Goal: Task Accomplishment & Management: Complete application form

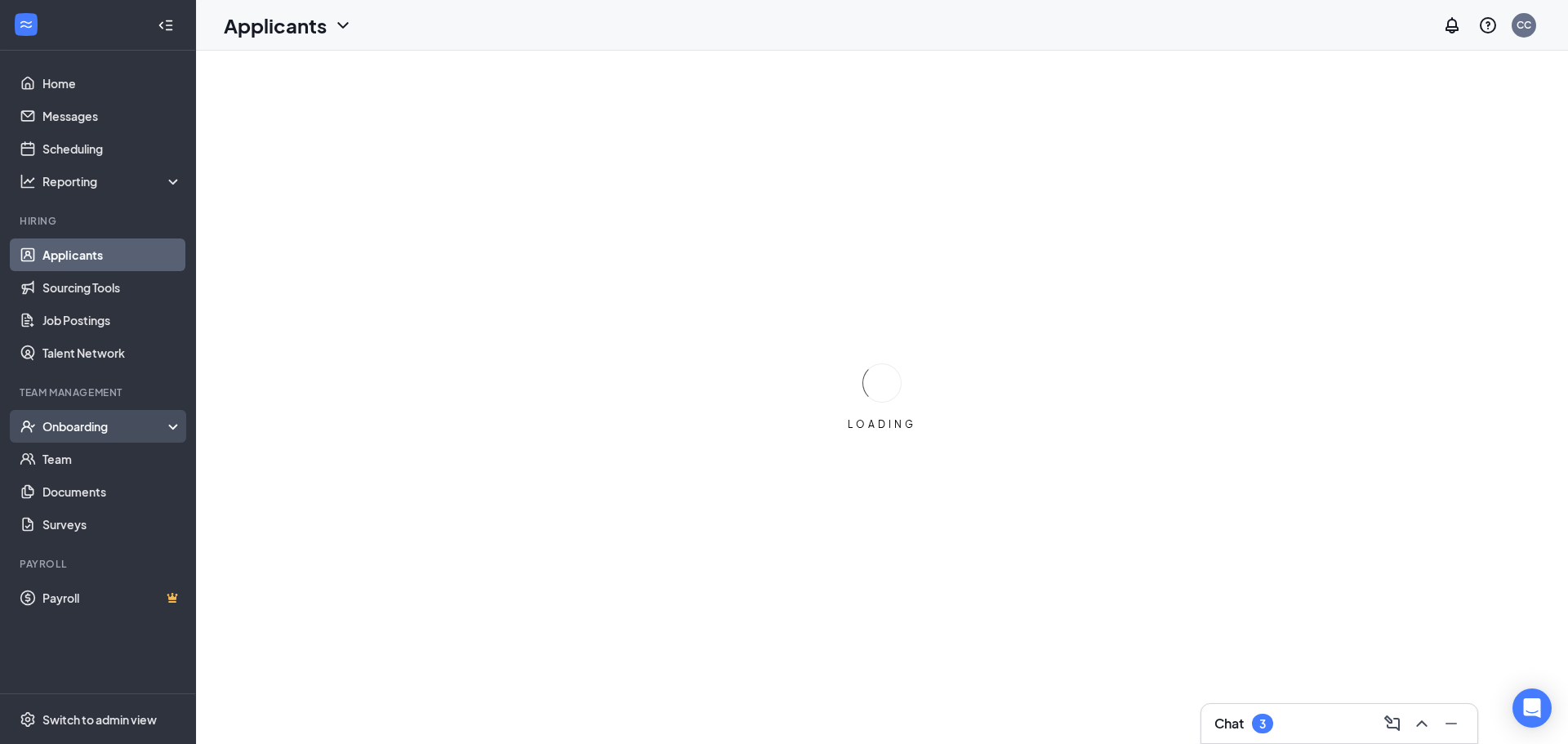
click at [88, 429] on div "Onboarding" at bounding box center [105, 426] width 126 height 17
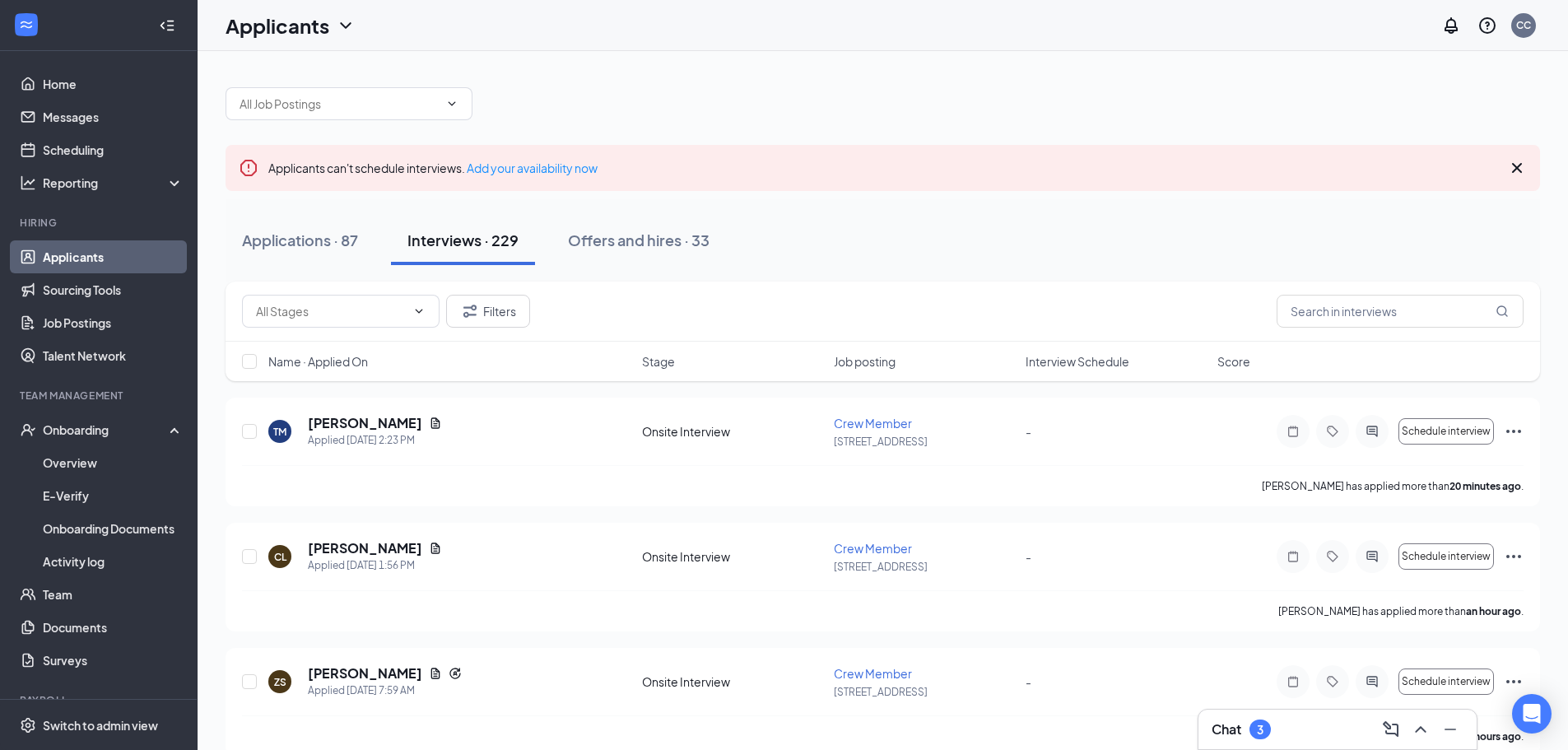
click at [111, 249] on link "Applicants" at bounding box center [112, 256] width 140 height 33
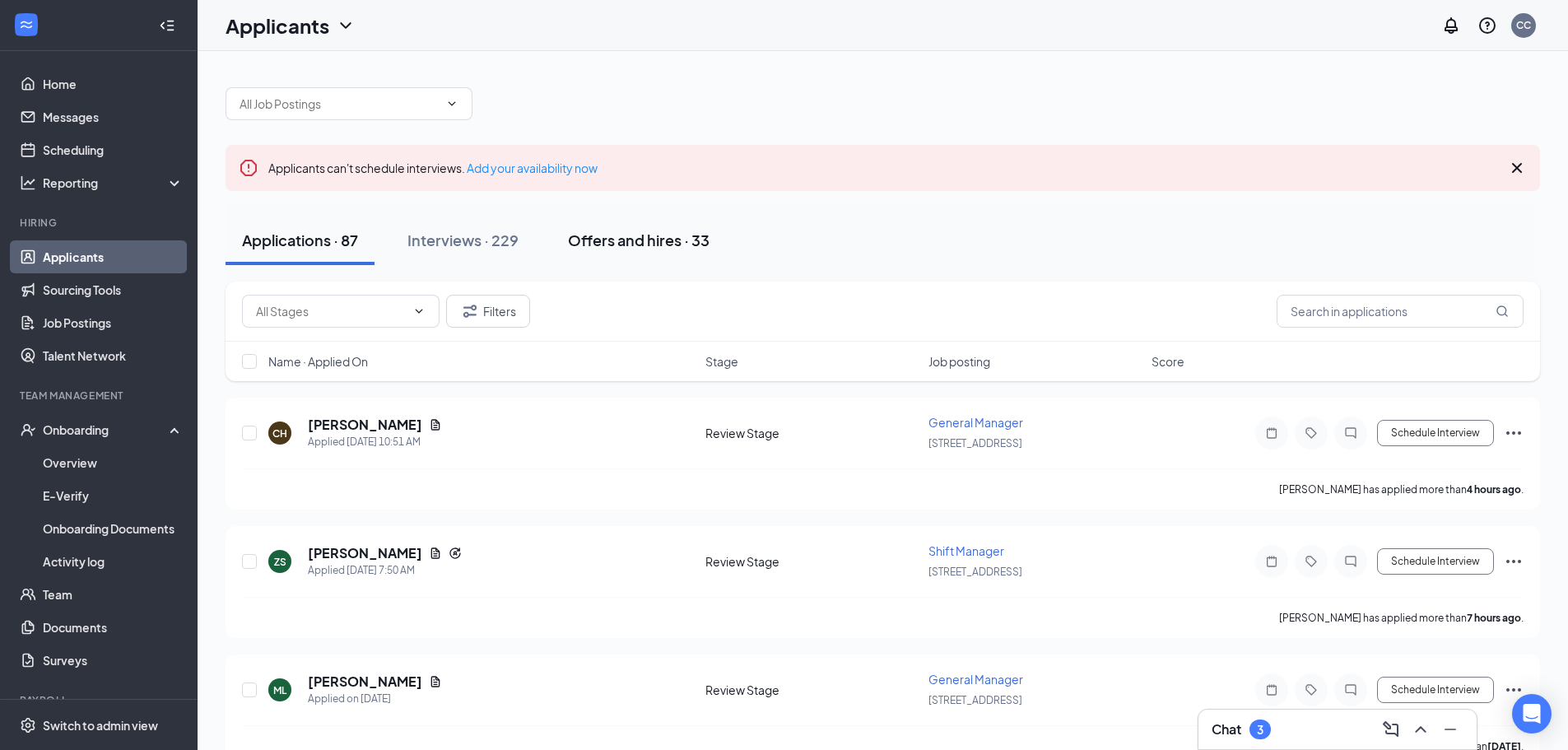
click at [656, 239] on div "Offers and hires · 33" at bounding box center [638, 239] width 141 height 20
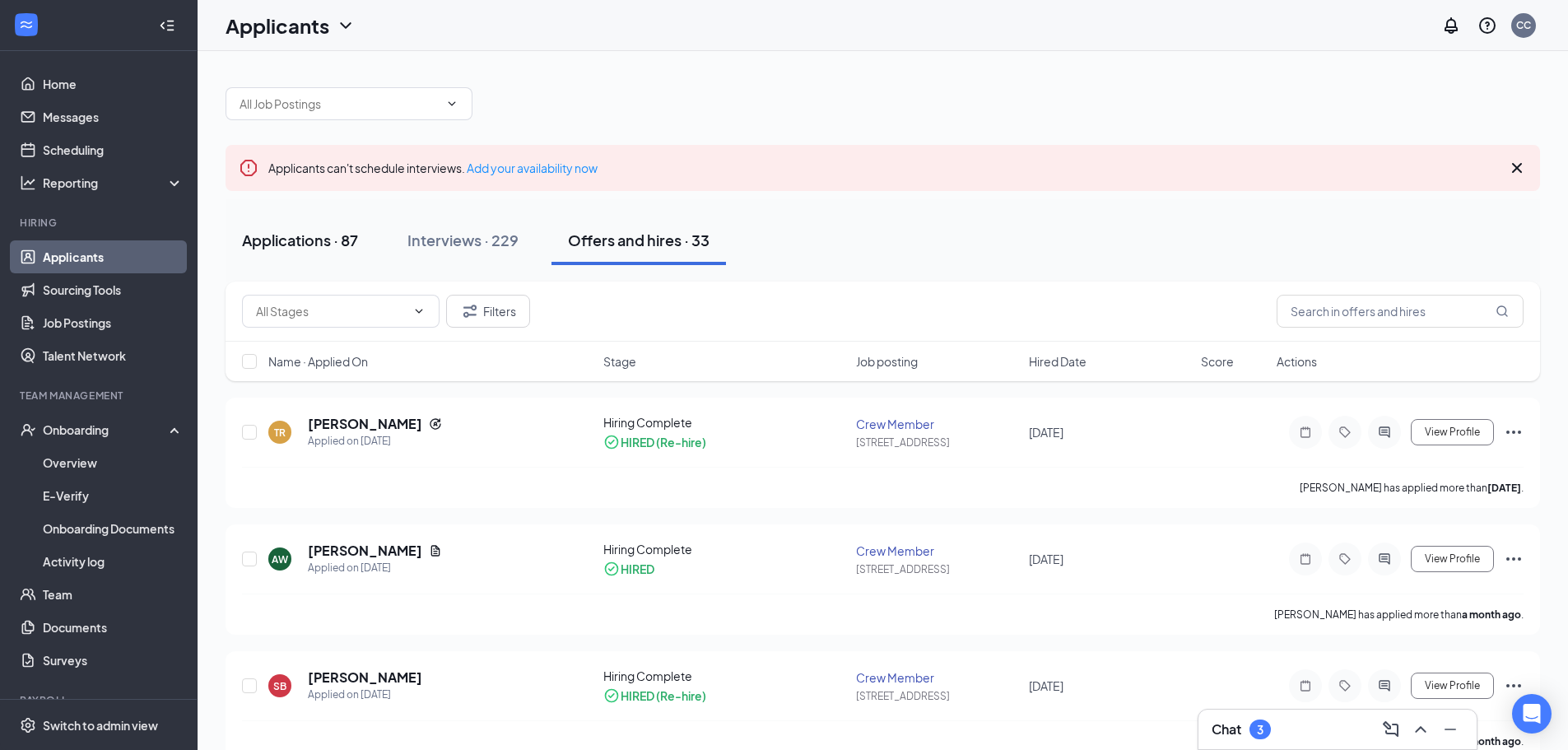
click at [266, 237] on div "Applications · 87" at bounding box center [299, 239] width 116 height 20
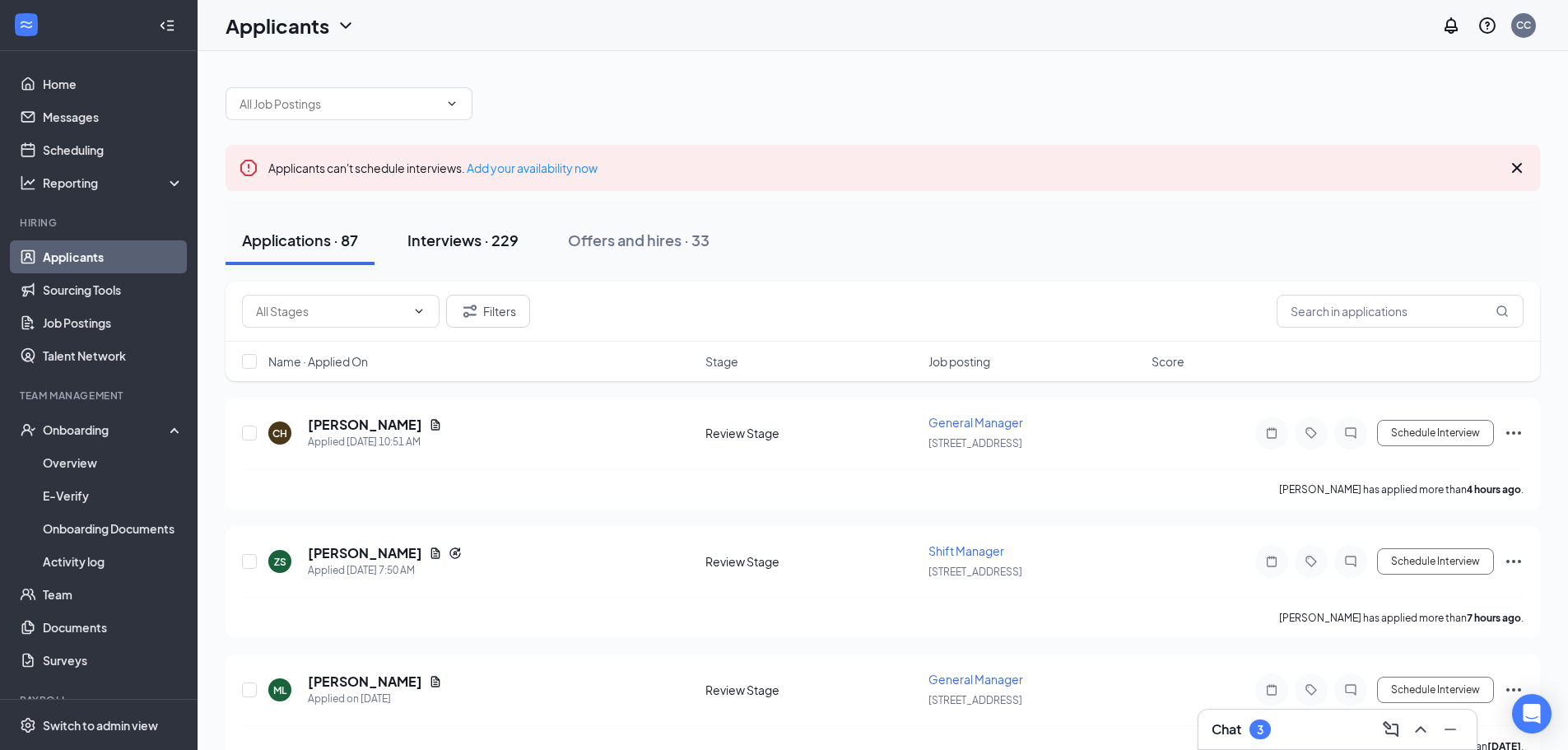
click at [482, 241] on div "Interviews · 229" at bounding box center [464, 239] width 111 height 20
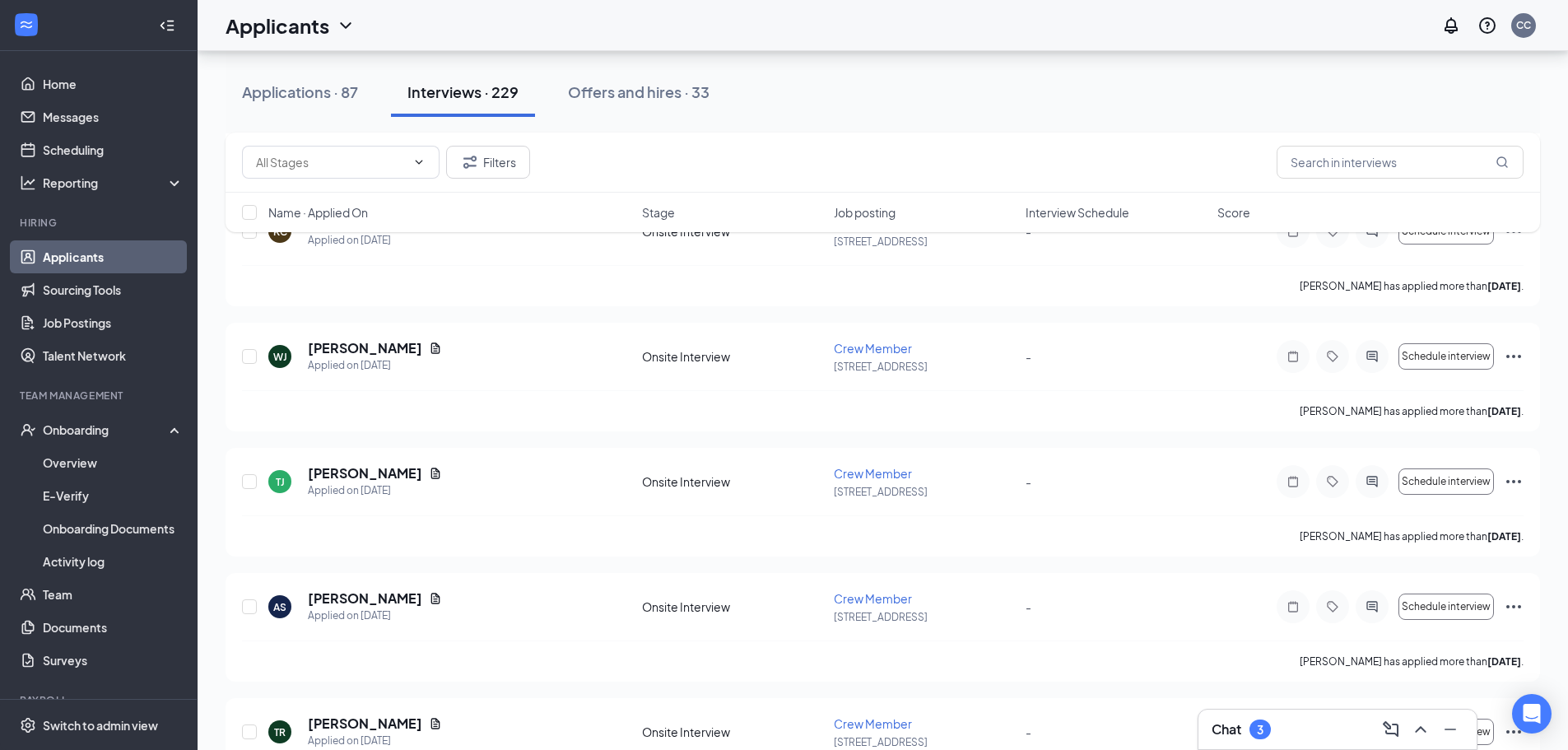
scroll to position [2290, 0]
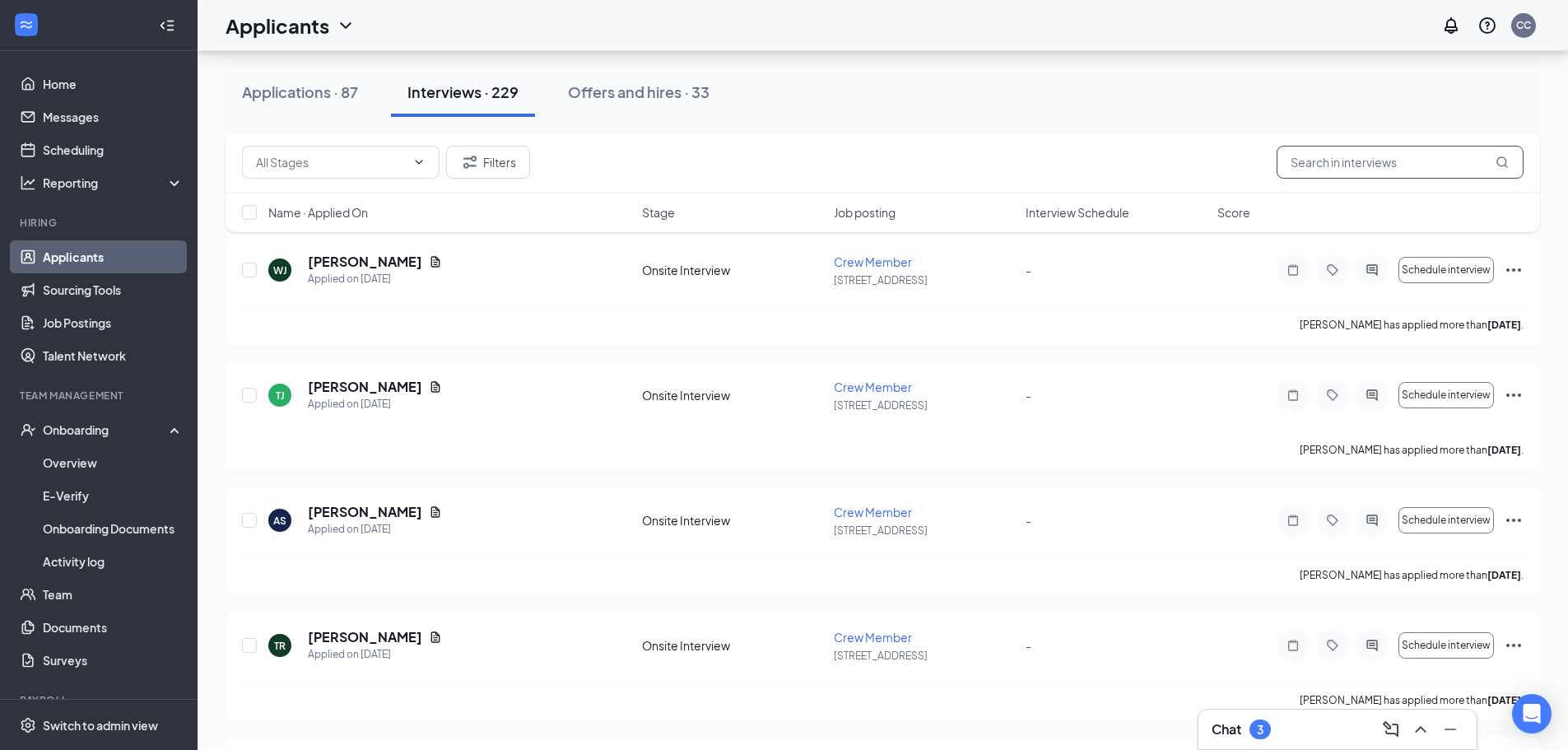
click at [1335, 155] on input "text" at bounding box center [1400, 162] width 247 height 33
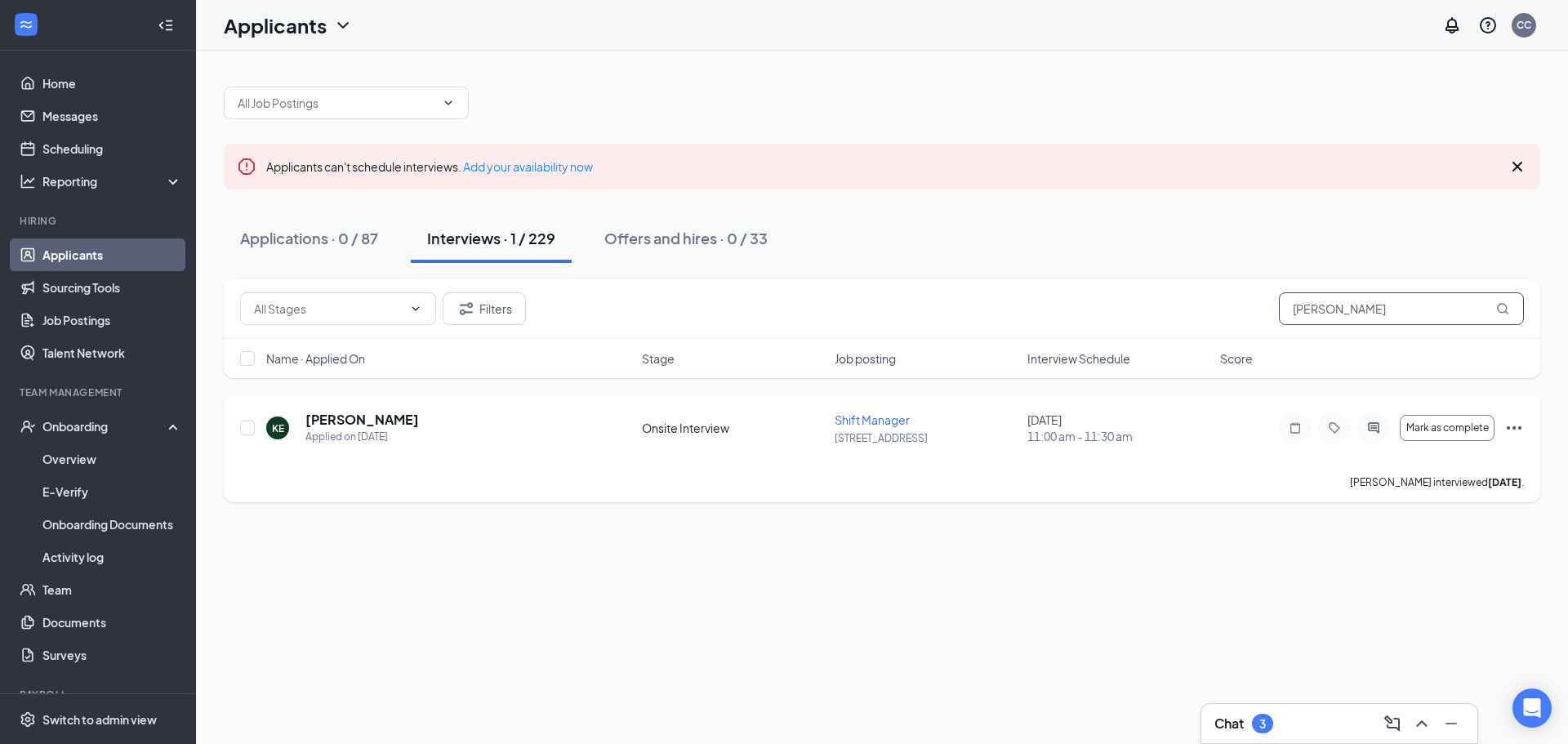
type input "[PERSON_NAME]"
click at [1520, 431] on icon "Ellipses" at bounding box center [1515, 428] width 19 height 19
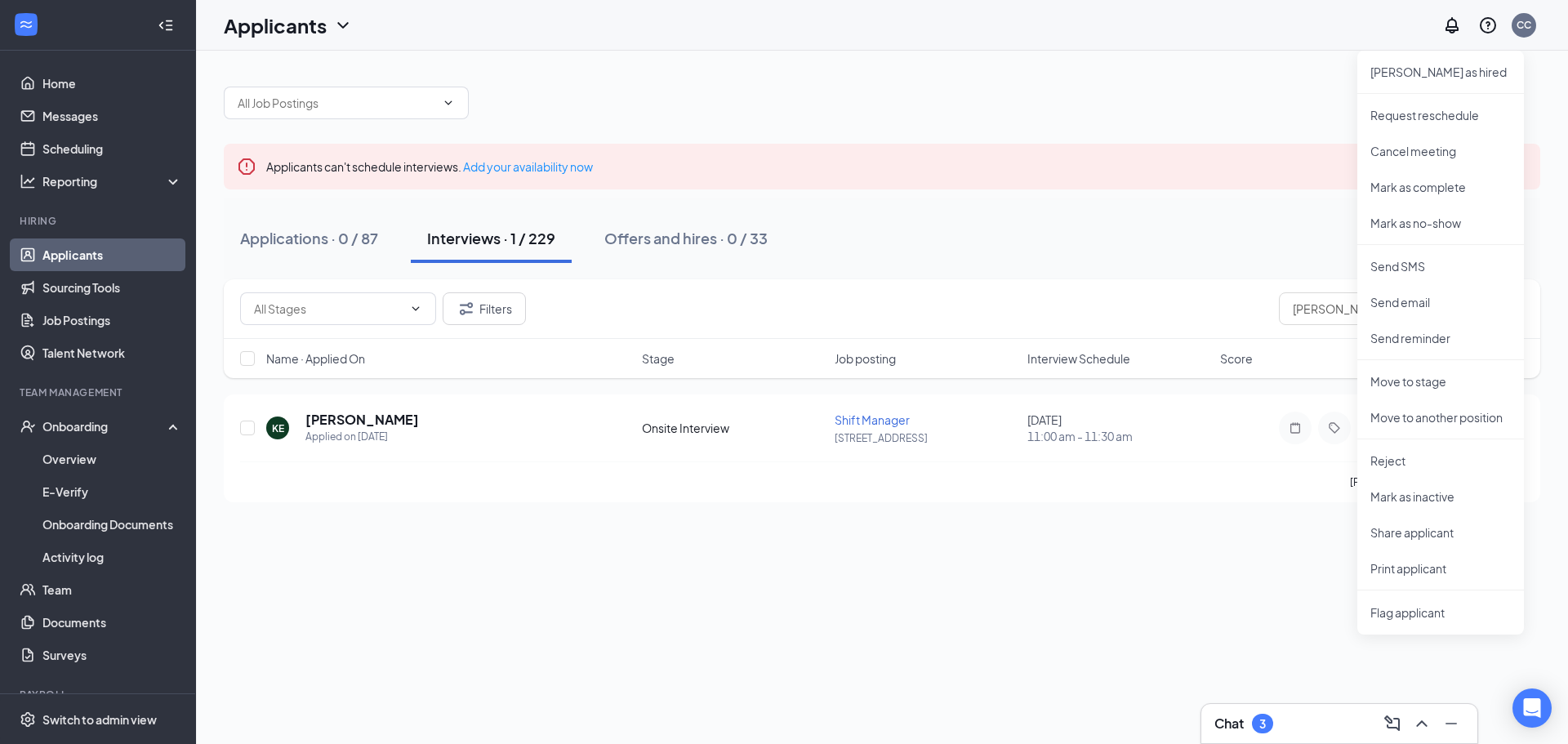
click at [993, 593] on div "Applicants can't schedule interviews. Add your availability now Applications · …" at bounding box center [882, 398] width 1373 height 694
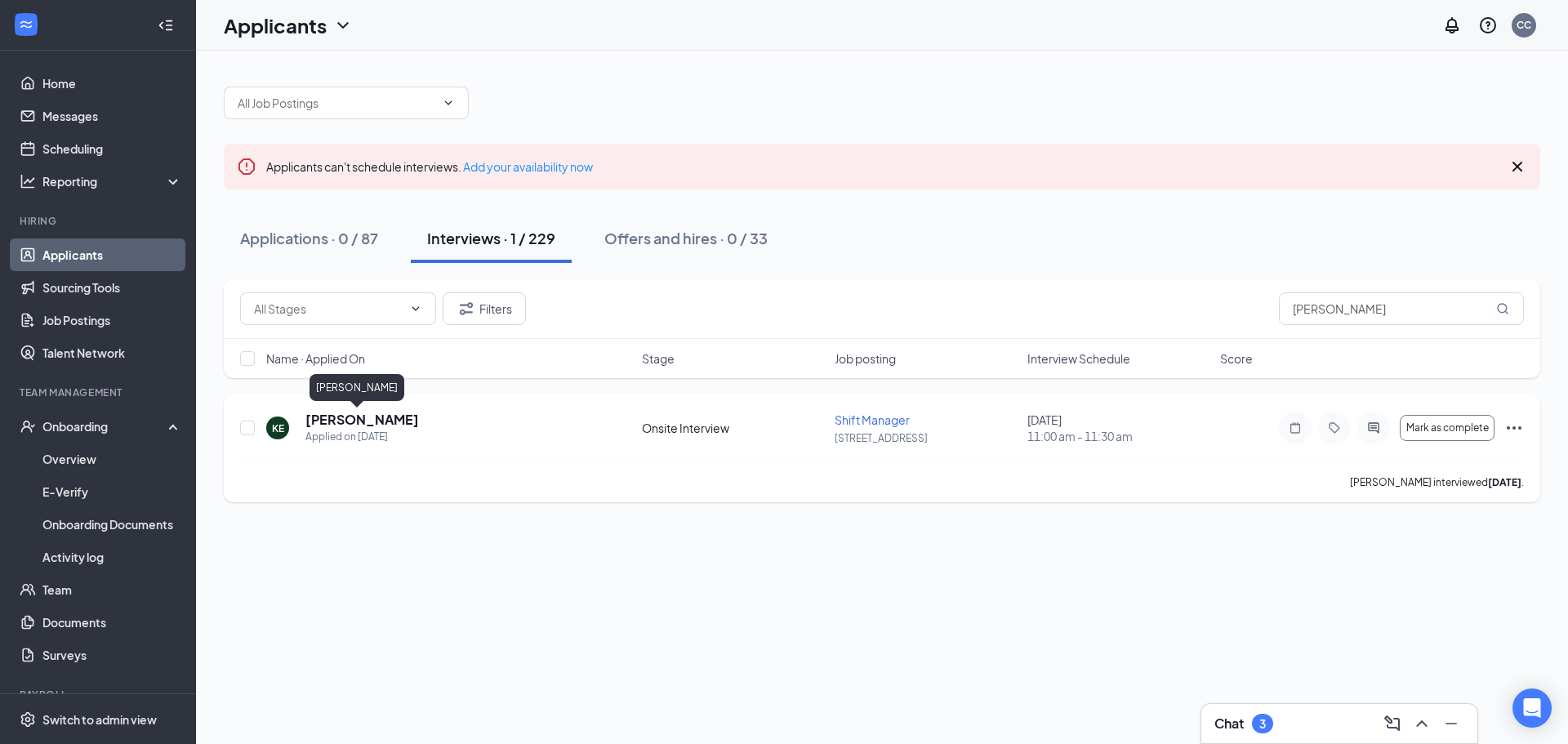
click at [352, 415] on h5 "[PERSON_NAME]" at bounding box center [363, 420] width 114 height 18
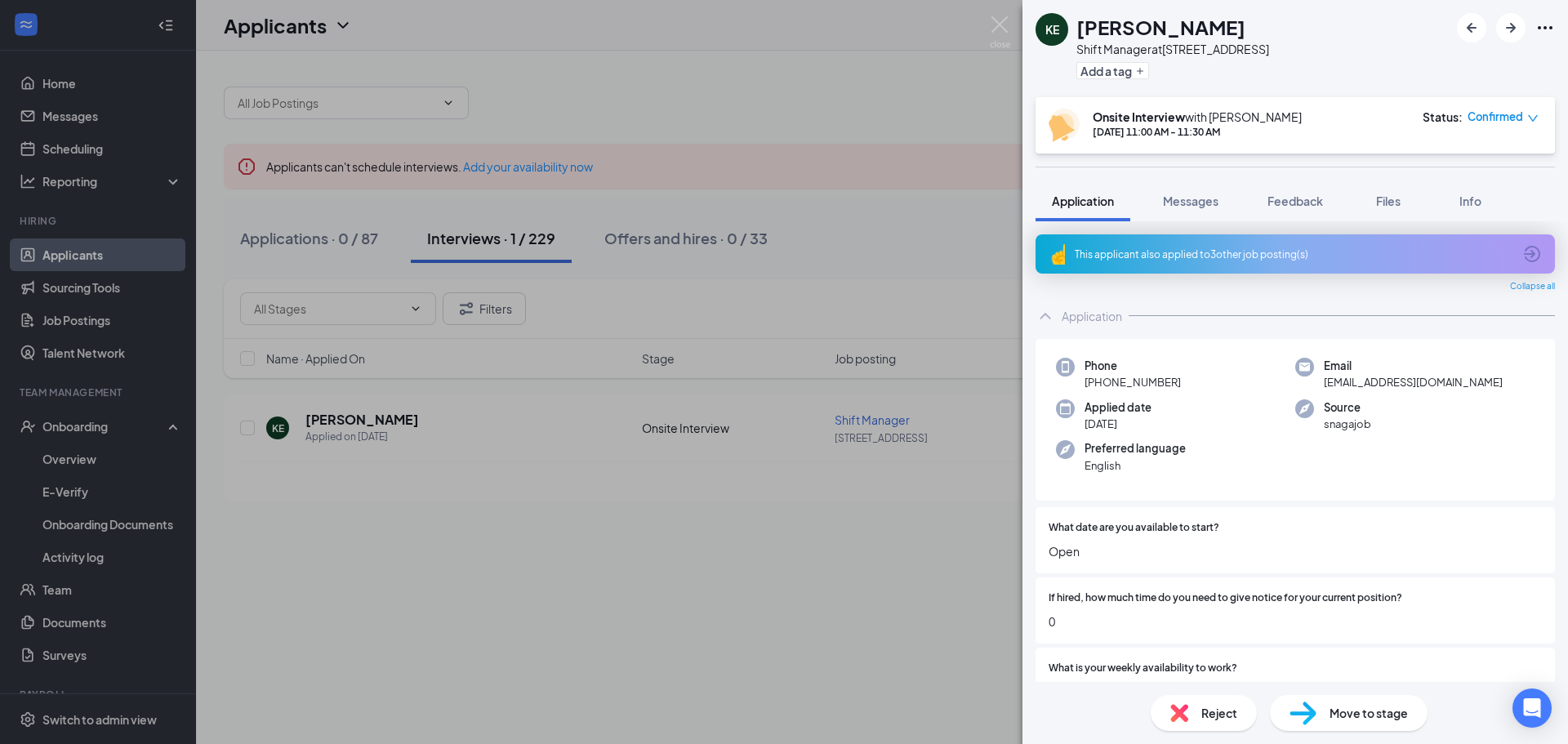
click at [1537, 115] on icon "down" at bounding box center [1533, 118] width 11 height 11
click at [1536, 115] on icon "down" at bounding box center [1533, 118] width 11 height 11
click at [1514, 31] on icon "ArrowRight" at bounding box center [1511, 28] width 19 height 19
click at [1470, 31] on icon "ArrowLeftNew" at bounding box center [1472, 28] width 19 height 19
click at [1363, 714] on span "Move to stage" at bounding box center [1369, 713] width 79 height 18
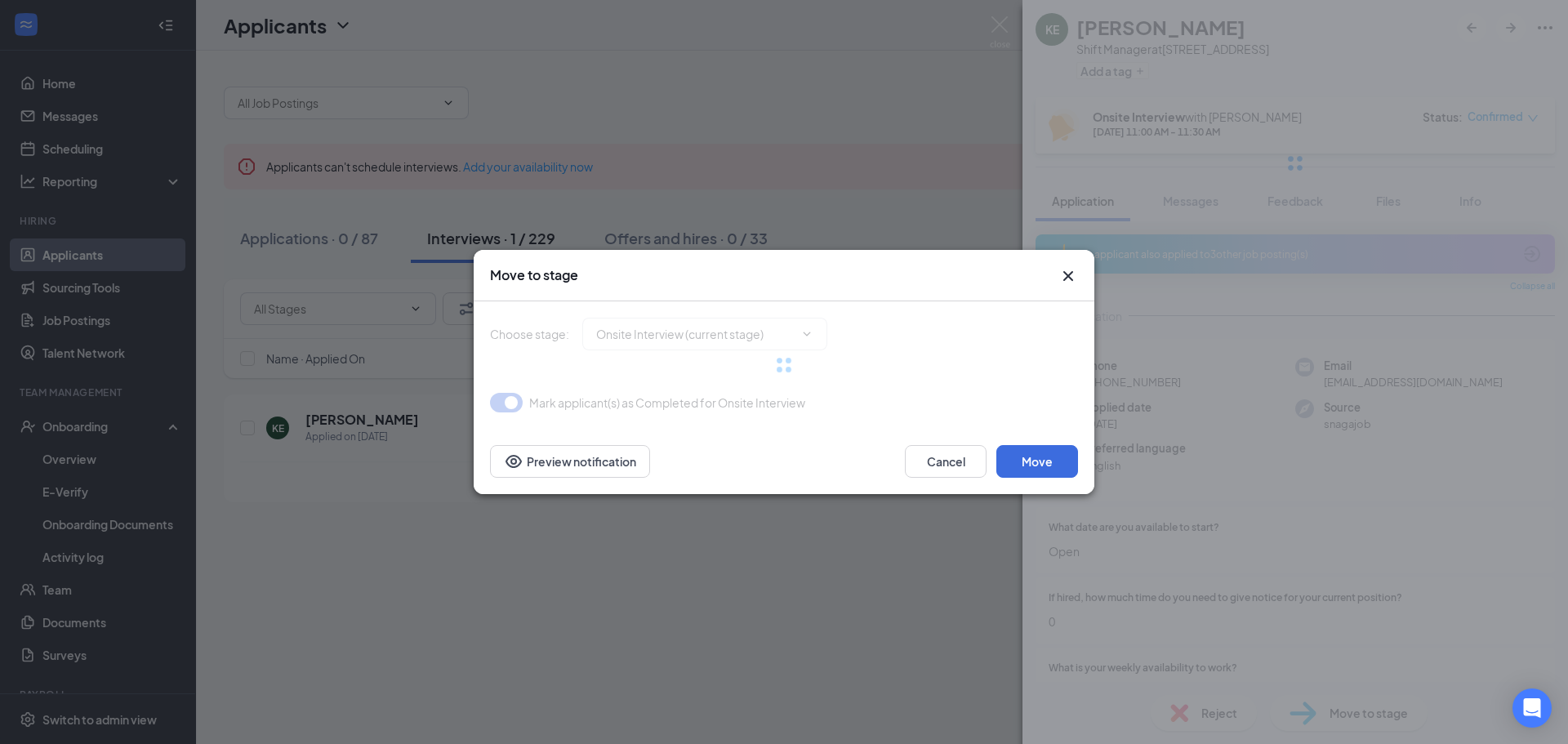
type input "Hiring Complete (final stage)"
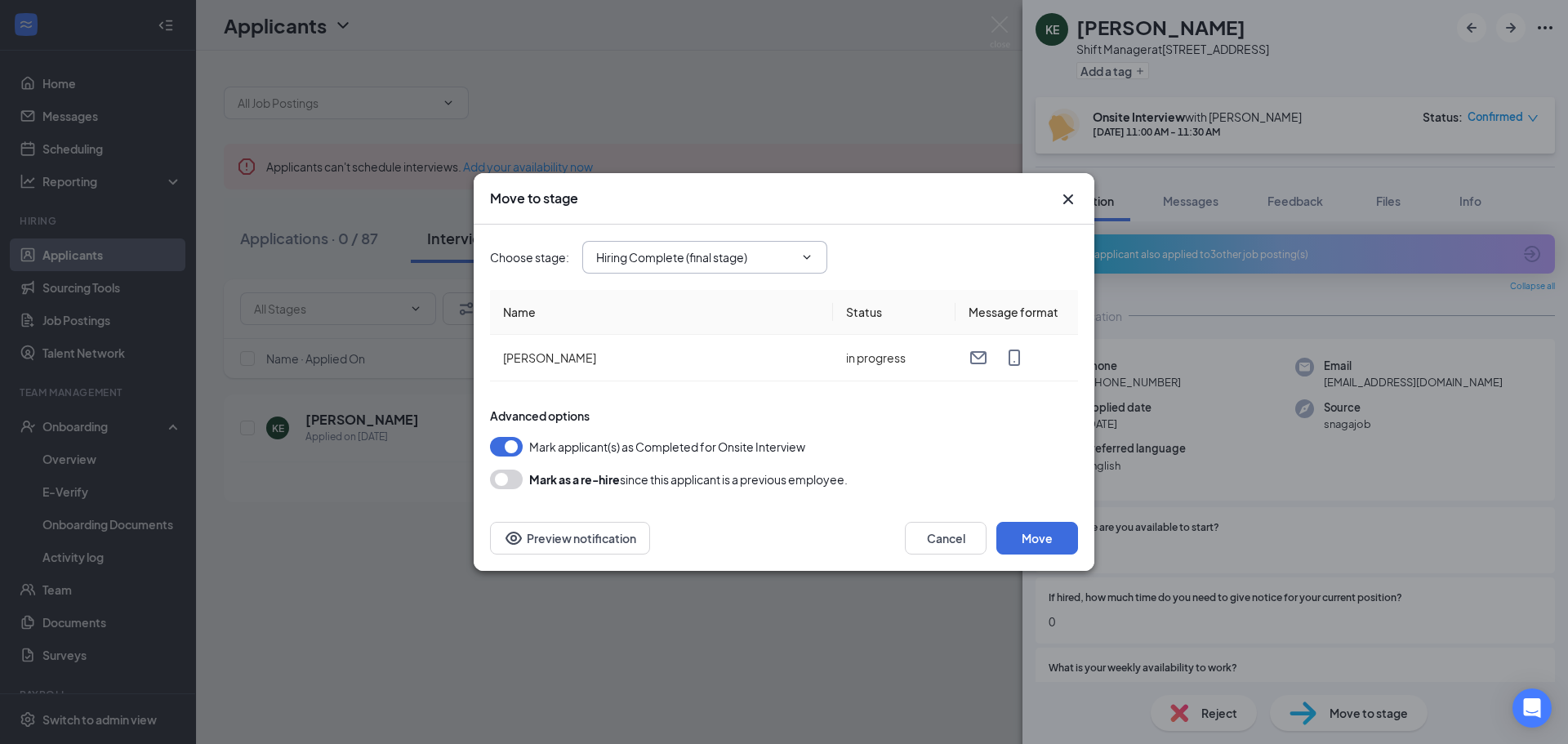
click at [750, 257] on input "Hiring Complete (final stage)" at bounding box center [696, 257] width 198 height 18
click at [1030, 536] on button "Move" at bounding box center [1037, 538] width 81 height 32
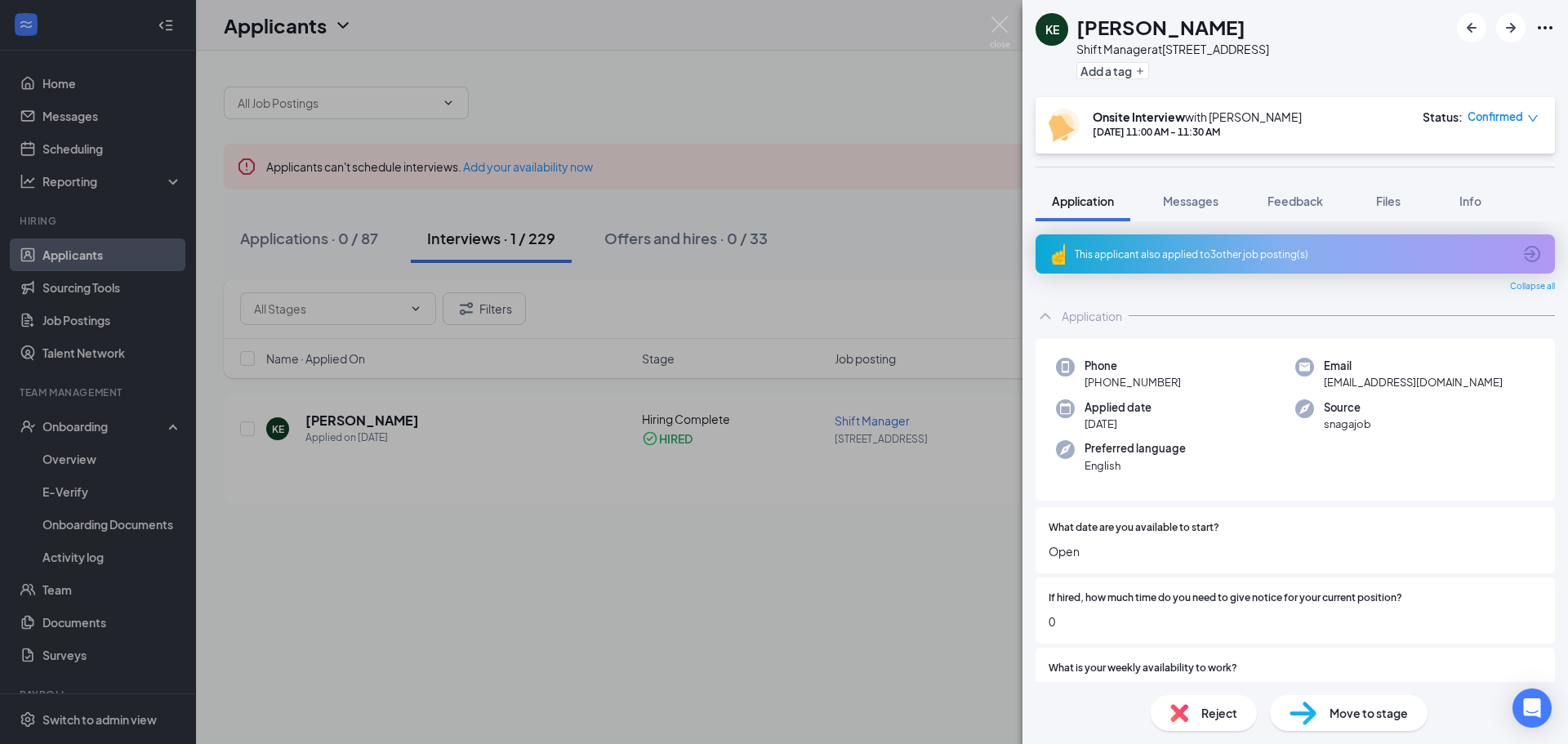
click at [865, 246] on div "KE [PERSON_NAME] Shift Manager at [STREET_ADDRESS] Add a tag Onsite Interview w…" at bounding box center [784, 372] width 1568 height 744
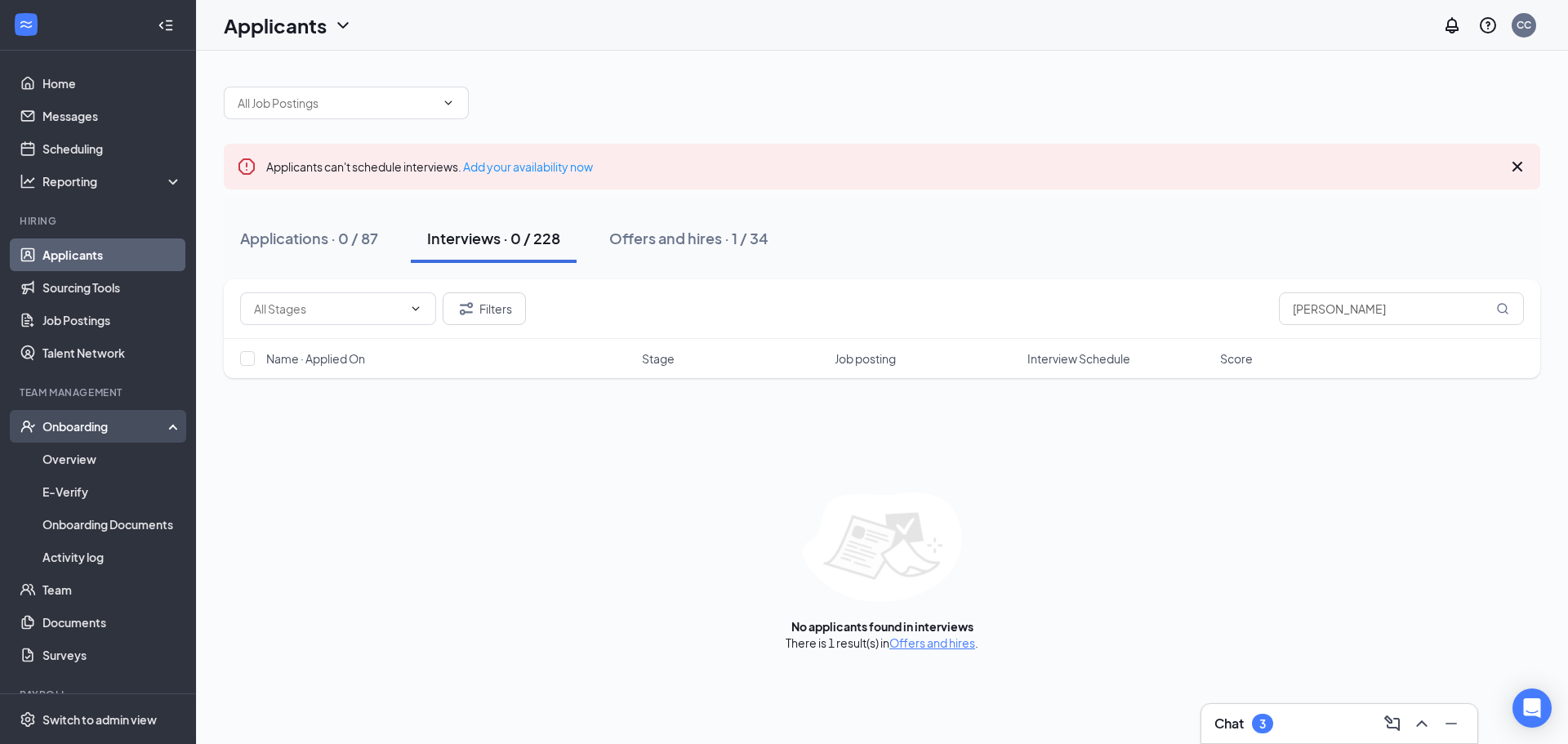
click at [96, 422] on div "Onboarding" at bounding box center [105, 426] width 126 height 17
click at [90, 422] on div "Onboarding" at bounding box center [105, 426] width 126 height 17
click at [76, 454] on link "Overview" at bounding box center [111, 458] width 139 height 32
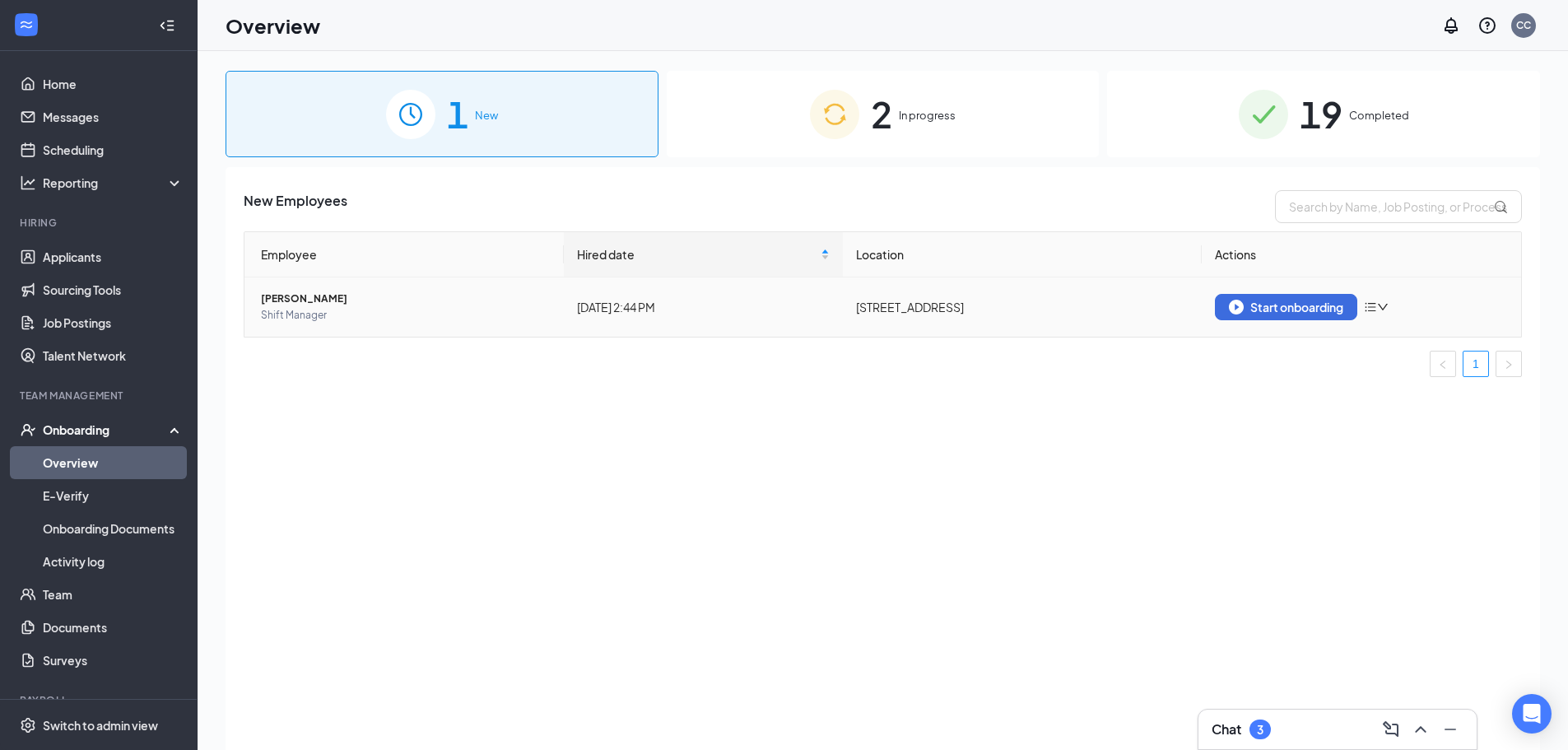
click at [1383, 309] on icon "down" at bounding box center [1383, 307] width 11 height 11
click at [1299, 412] on div "New Employees Employee Hired date Location Actions [PERSON_NAME] Shift Manager …" at bounding box center [882, 479] width 1315 height 625
click at [273, 301] on span "[PERSON_NAME]" at bounding box center [406, 299] width 290 height 17
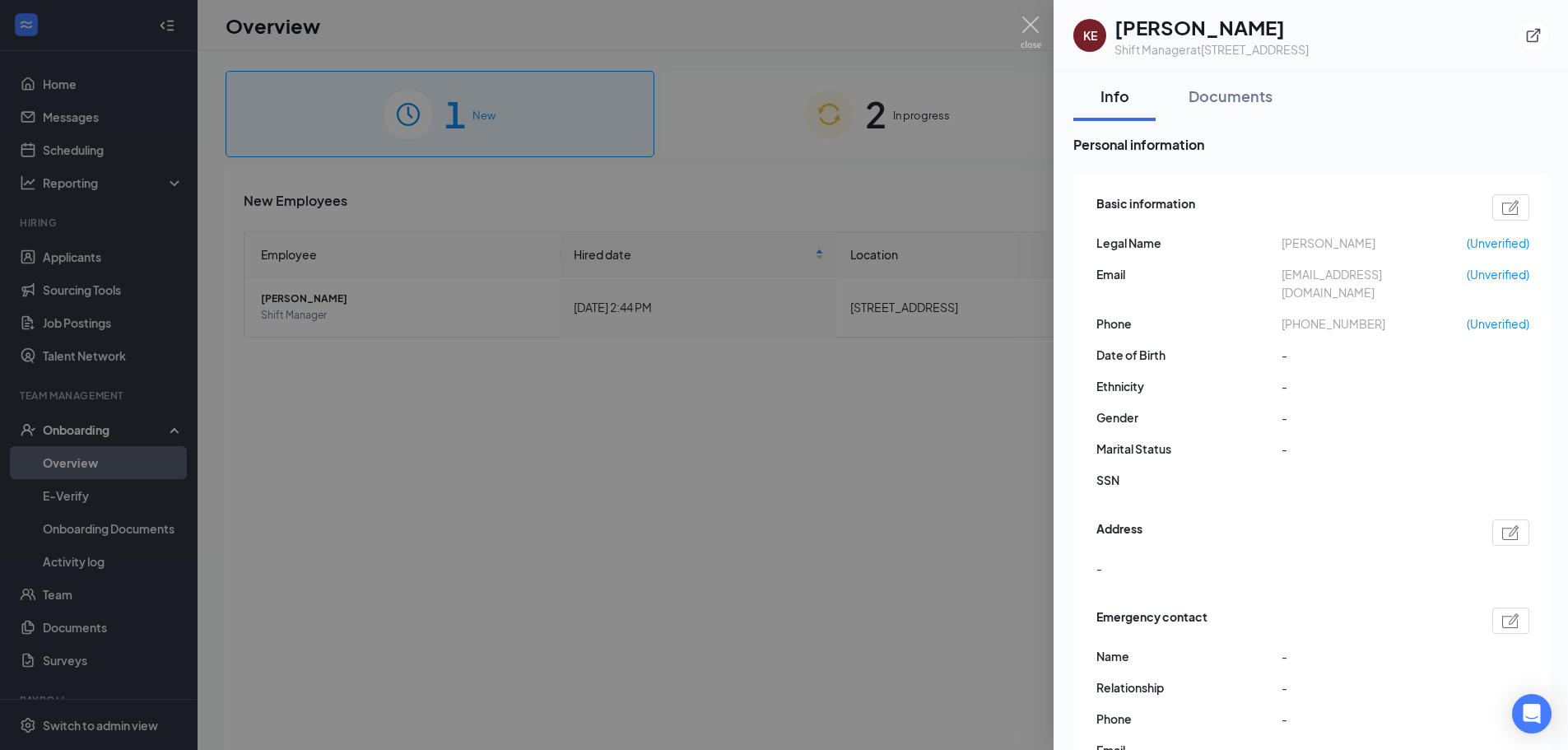
click at [869, 521] on div at bounding box center [784, 375] width 1568 height 750
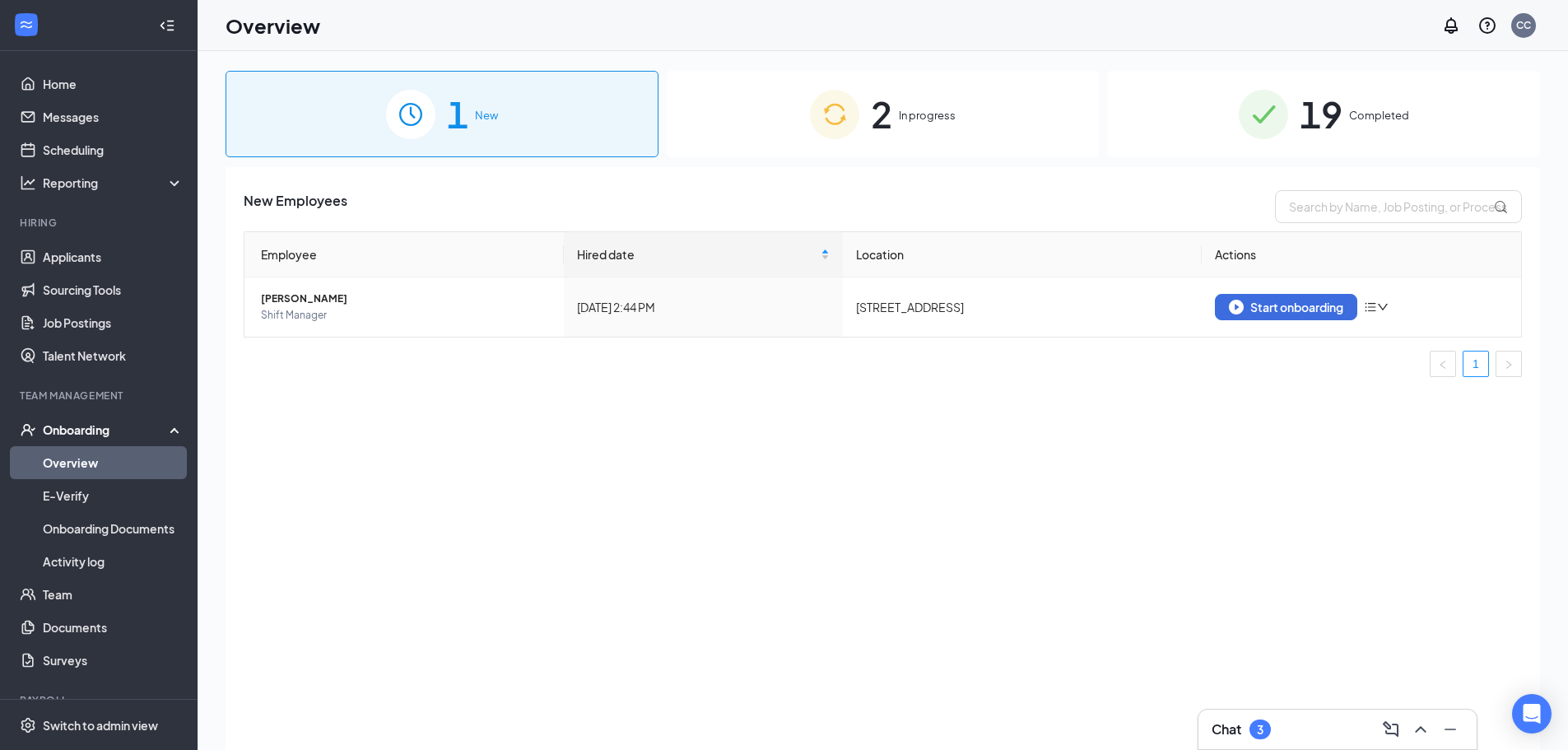
click at [1043, 93] on div "2 In progress" at bounding box center [883, 114] width 433 height 87
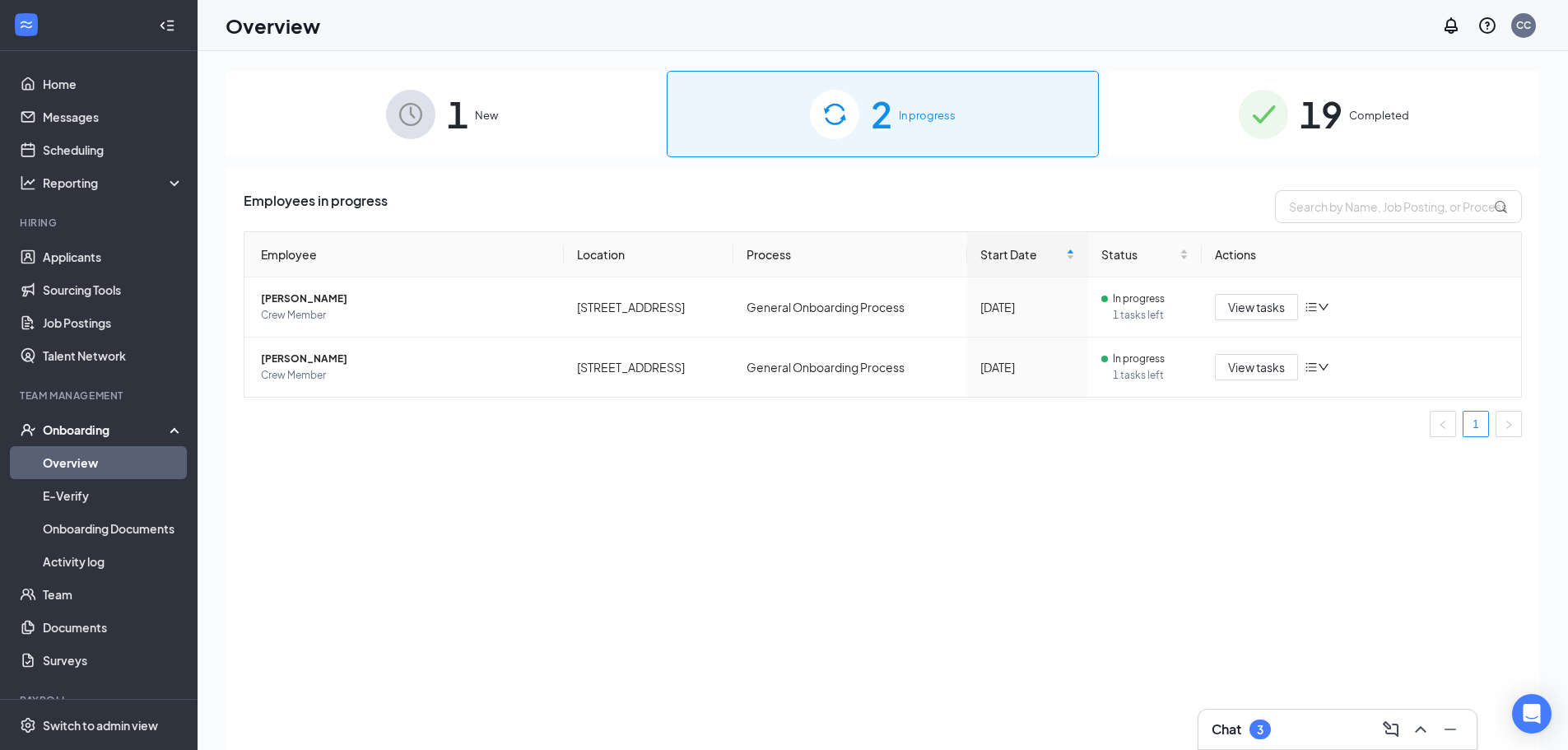
click at [494, 116] on span "New" at bounding box center [486, 115] width 23 height 17
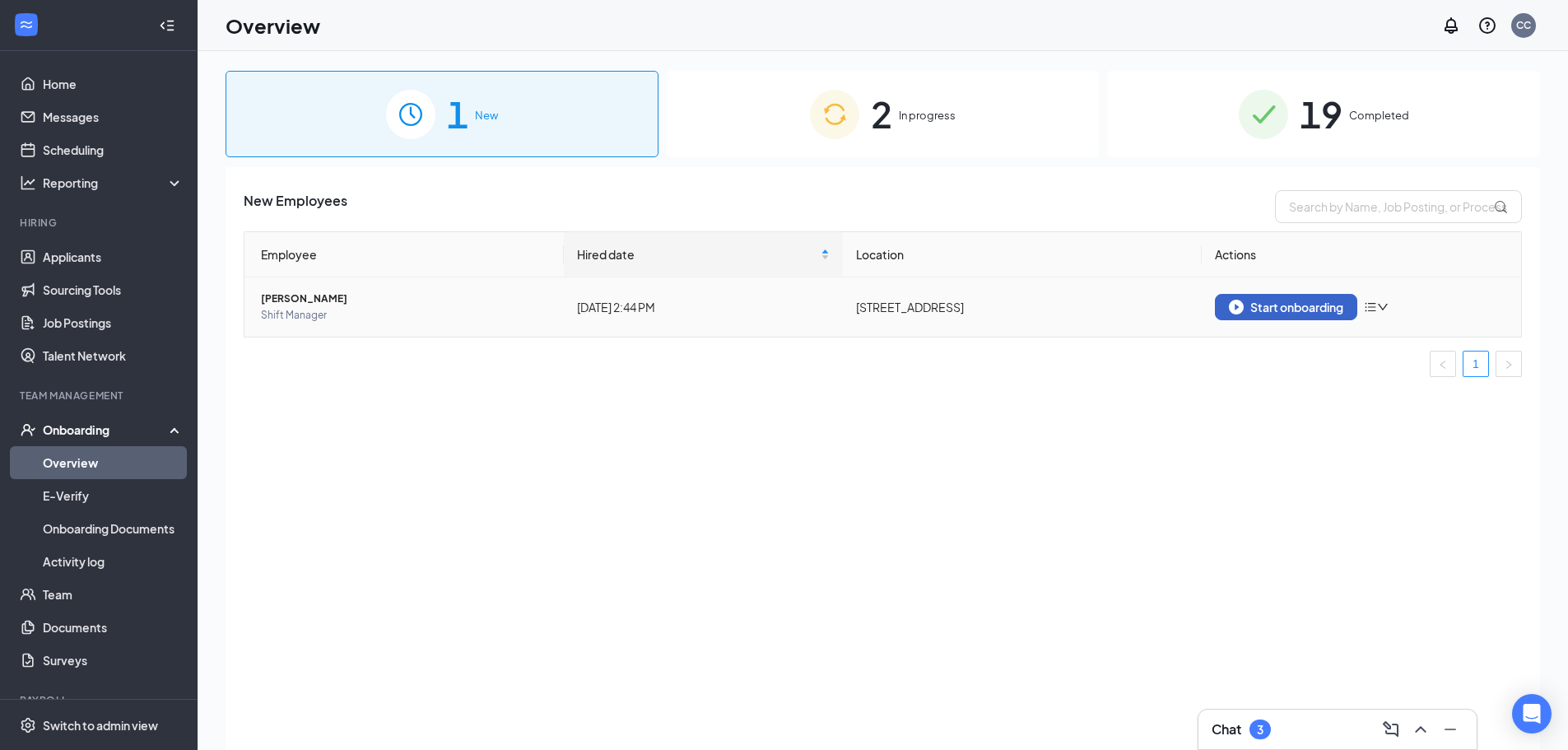
click at [1306, 314] on button "Start onboarding" at bounding box center [1285, 307] width 142 height 27
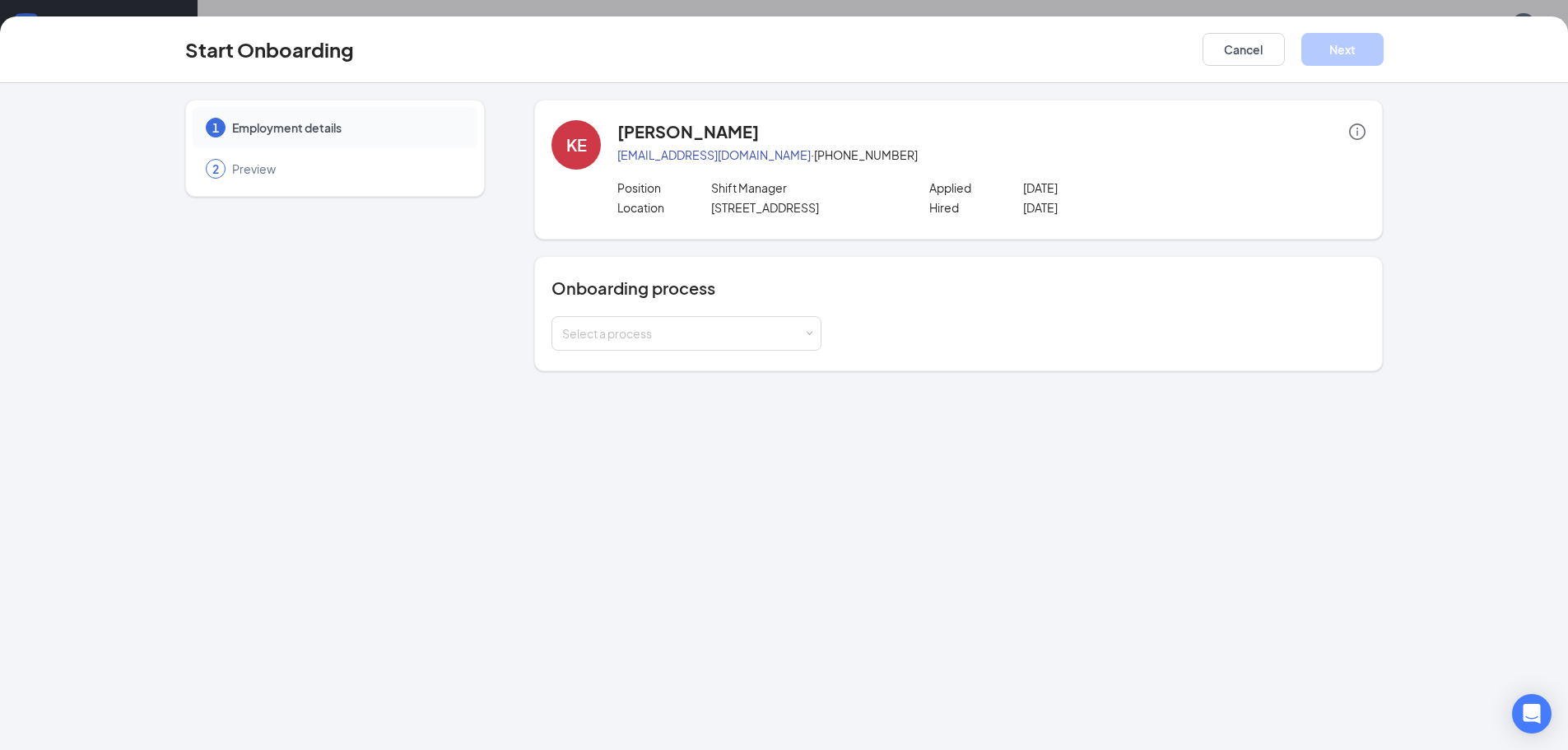
click at [743, 193] on p "Shift Manager" at bounding box center [805, 187] width 187 height 17
click at [789, 334] on div "Select a process" at bounding box center [682, 333] width 241 height 17
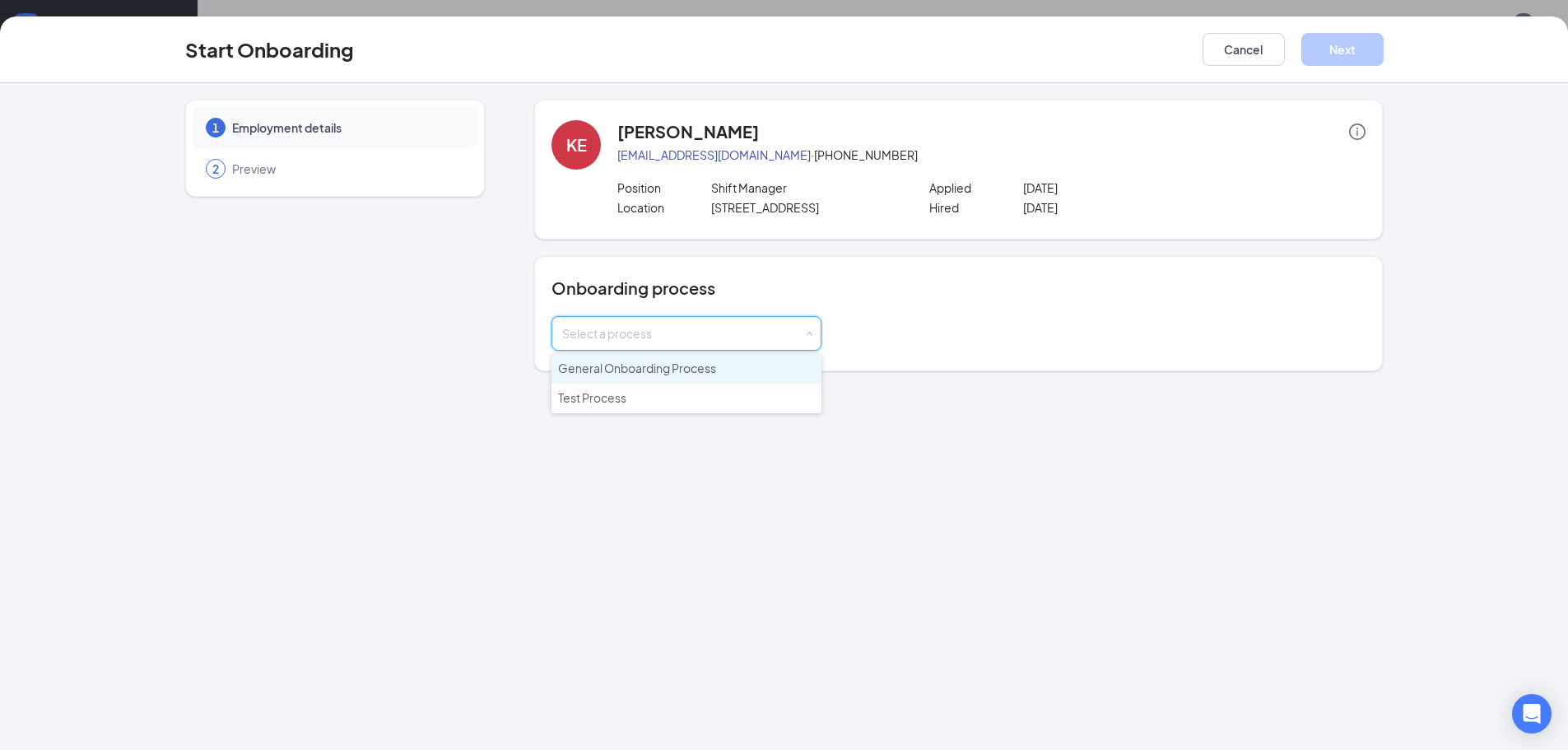
click at [645, 378] on li "General Onboarding Process" at bounding box center [687, 369] width 270 height 30
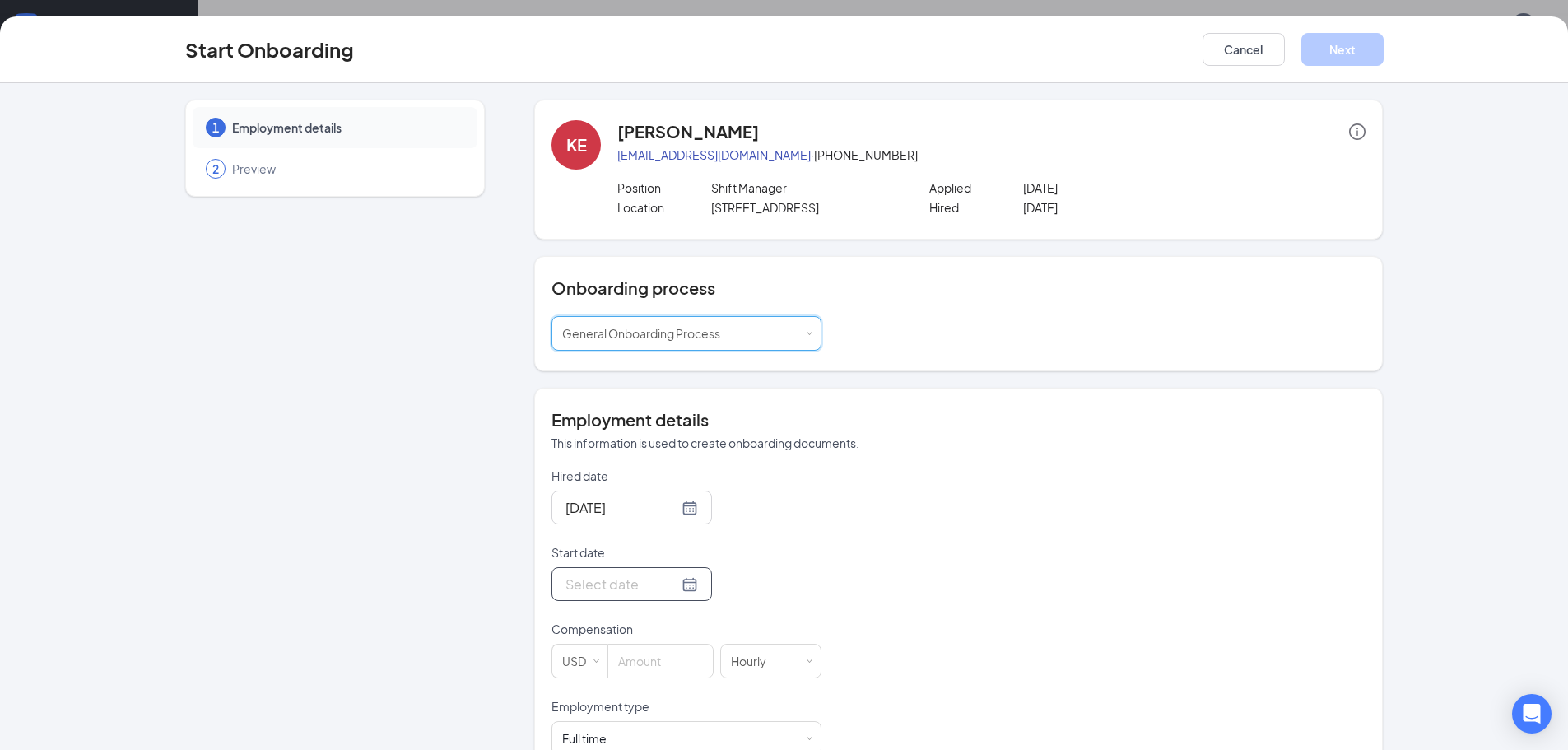
click at [674, 589] on div at bounding box center [632, 584] width 132 height 20
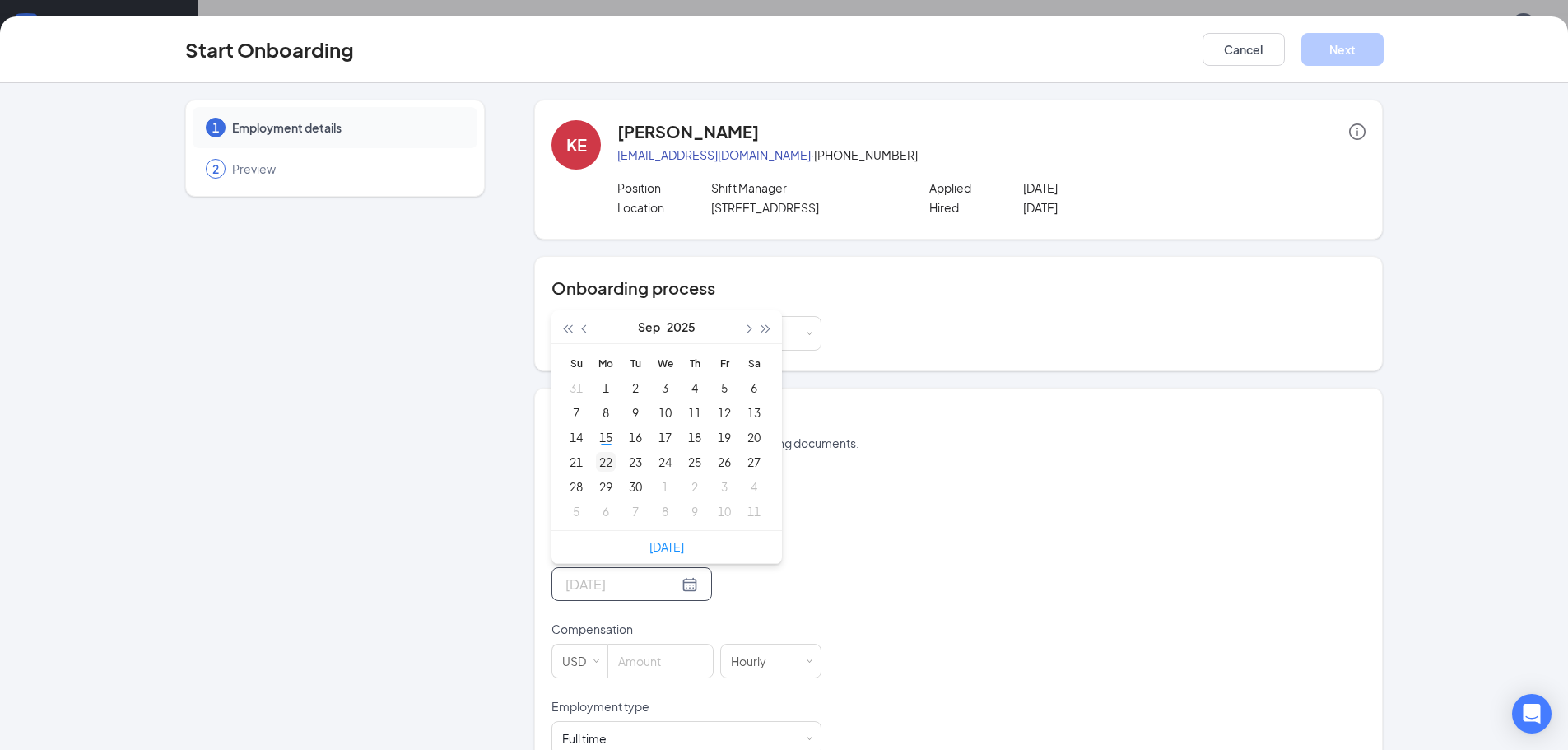
type input "[DATE]"
drag, startPoint x: 628, startPoint y: 443, endPoint x: 610, endPoint y: 465, distance: 28.4
click at [610, 465] on tbody "31 1 2 3 4 5 6 7 8 9 10 11 12 13 14 15 16 17 18 19 20 21 22 23 24 25 26 27 28 2…" at bounding box center [665, 450] width 207 height 148
click at [601, 466] on div "22" at bounding box center [606, 462] width 19 height 19
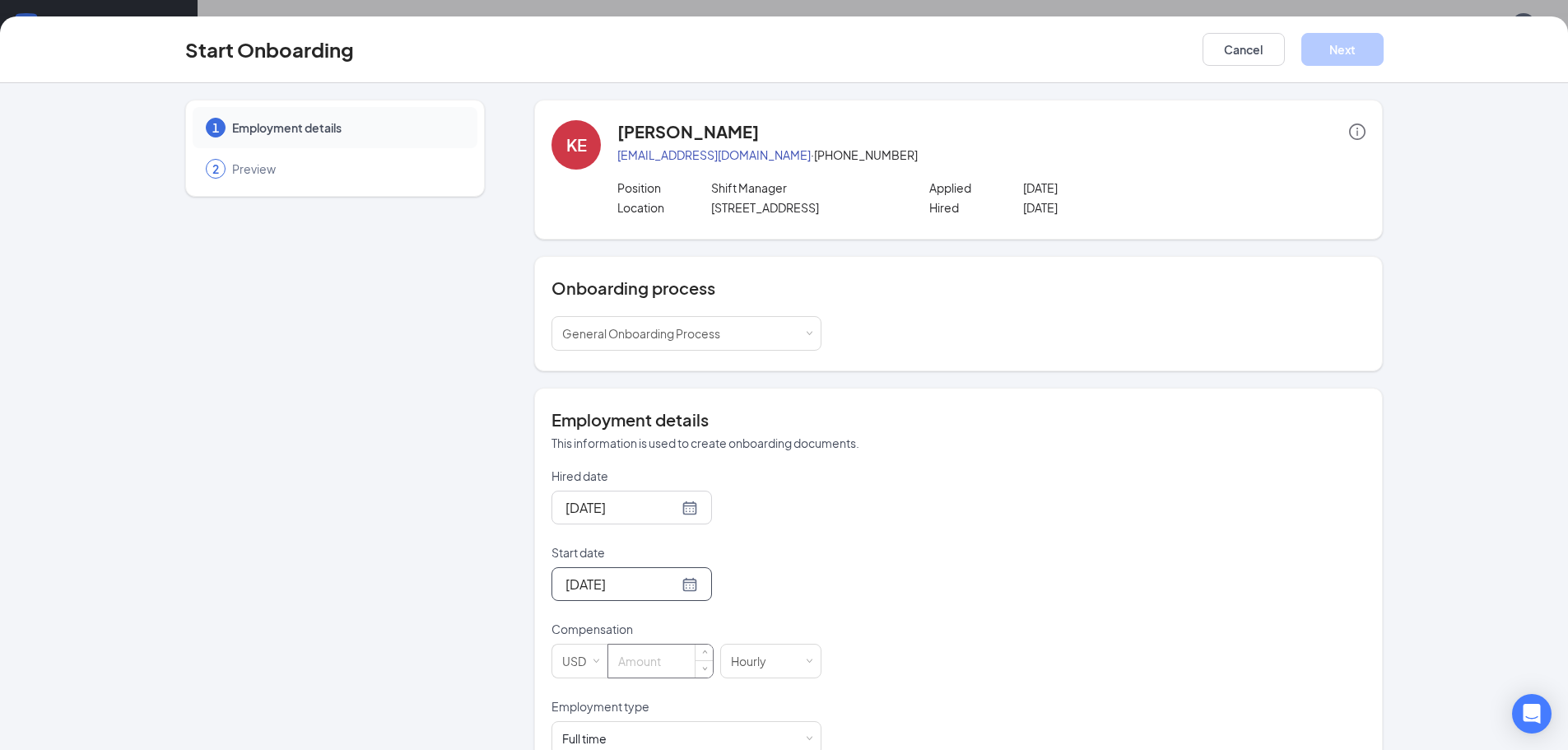
click at [629, 662] on input at bounding box center [660, 661] width 104 height 33
type input "12.25"
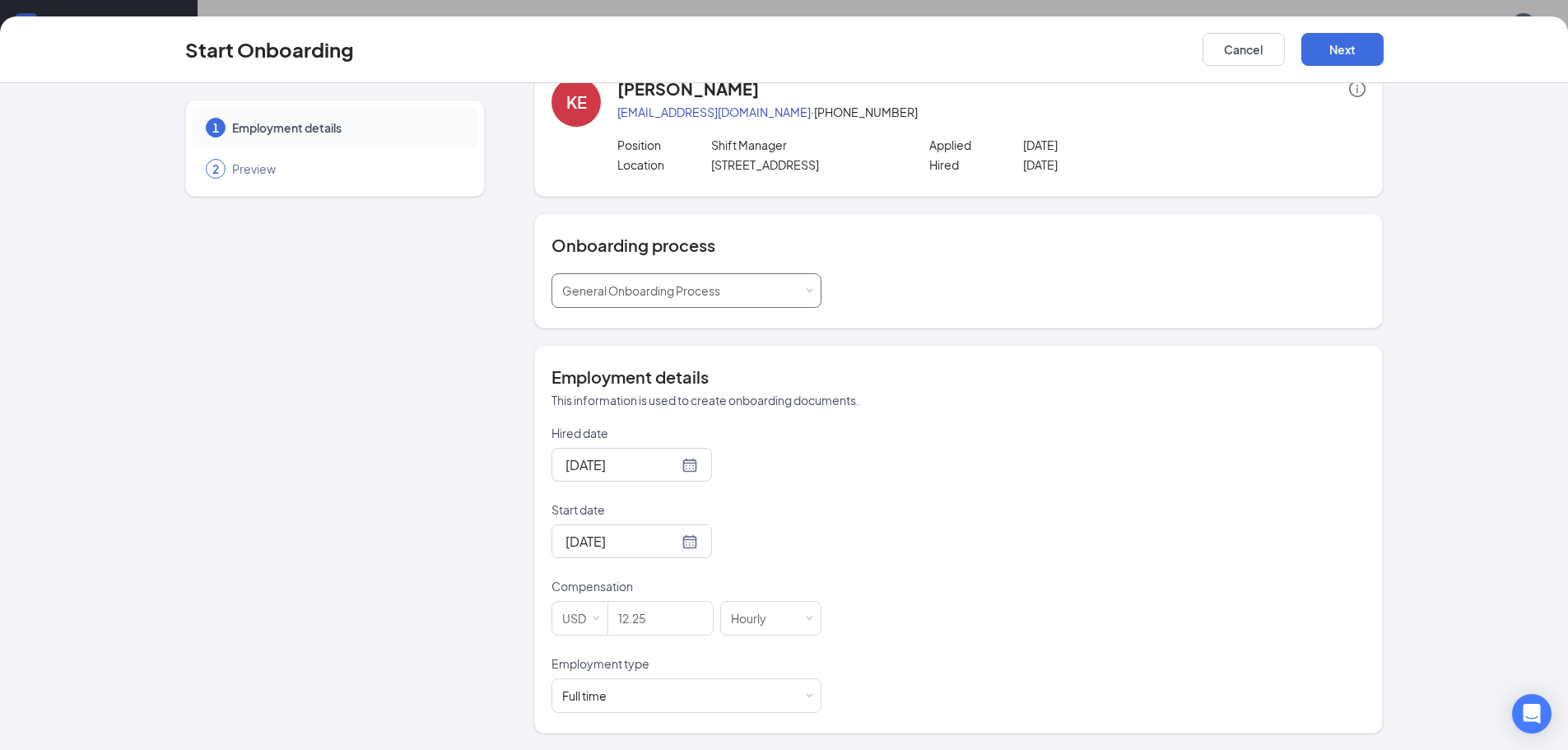
click at [726, 299] on div "General Onboarding Process" at bounding box center [647, 291] width 170 height 33
click at [726, 299] on input at bounding box center [687, 291] width 249 height 33
click at [1092, 304] on div "Select a process General Onboarding Process" at bounding box center [959, 291] width 814 height 34
click at [1346, 57] on button "Next" at bounding box center [1342, 49] width 82 height 33
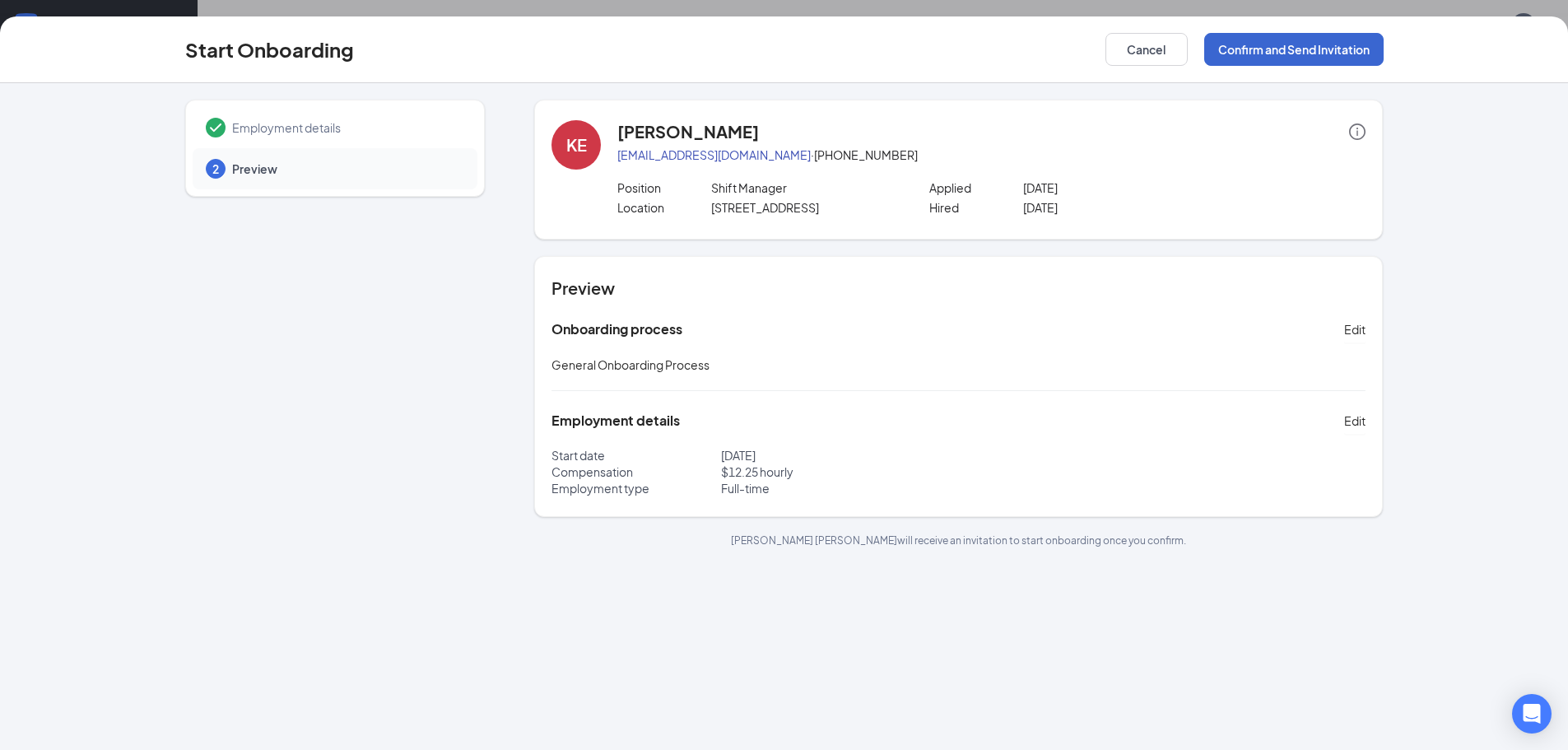
scroll to position [0, 0]
click at [1360, 135] on icon "info-circle" at bounding box center [1357, 132] width 17 height 17
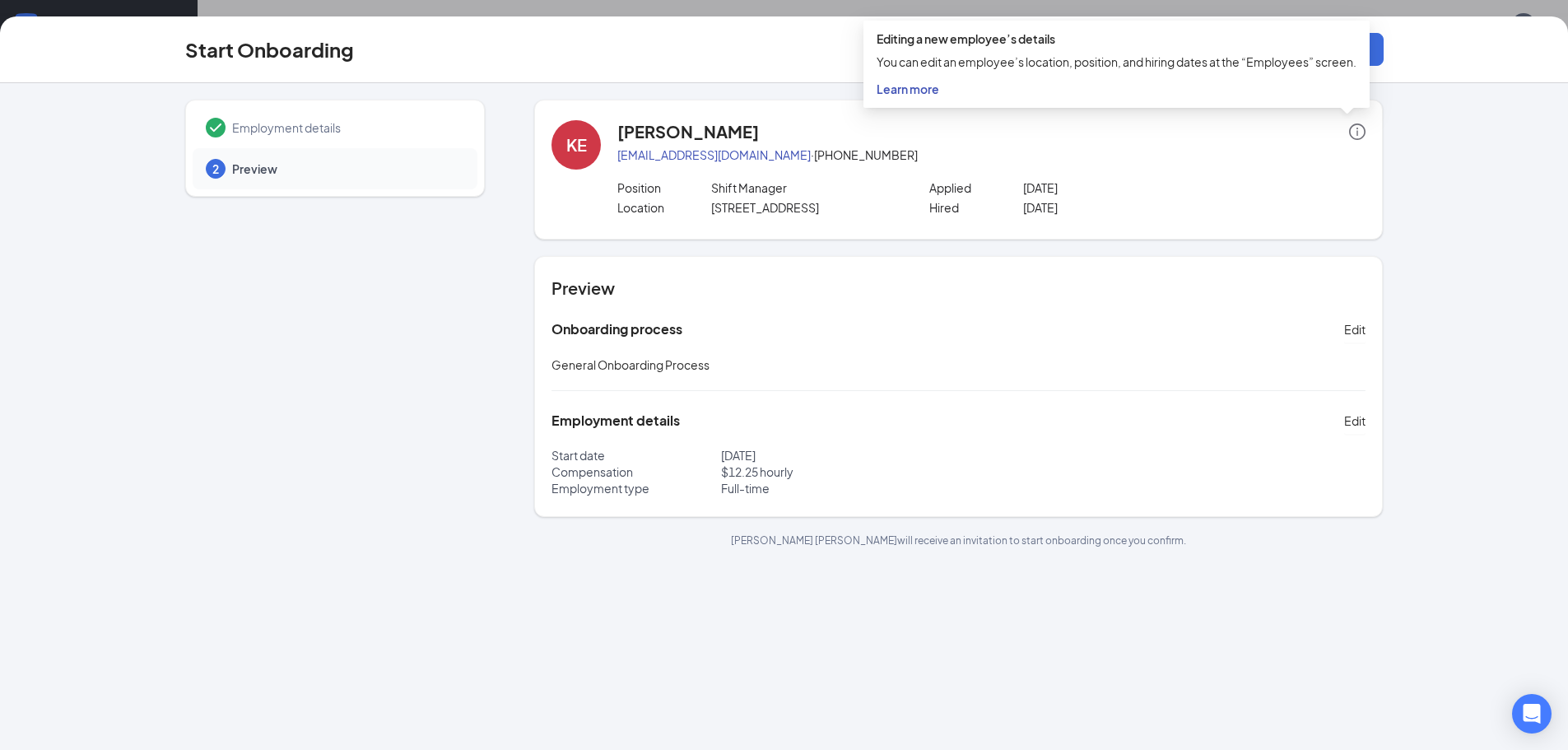
click at [898, 89] on span "Learn more" at bounding box center [908, 88] width 63 height 15
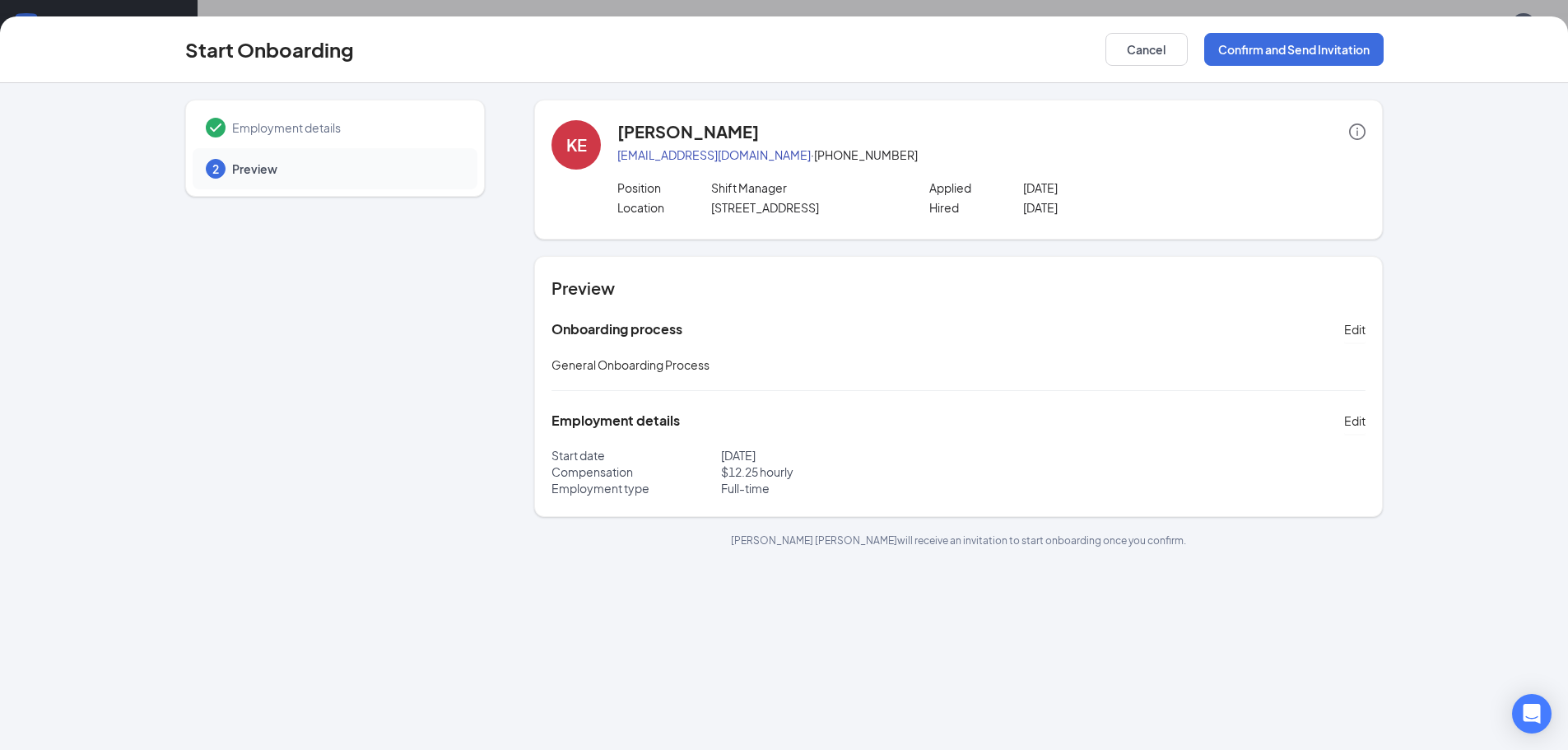
click at [645, 205] on p "Location" at bounding box center [664, 208] width 94 height 17
click at [289, 123] on span "Employment details" at bounding box center [346, 127] width 229 height 17
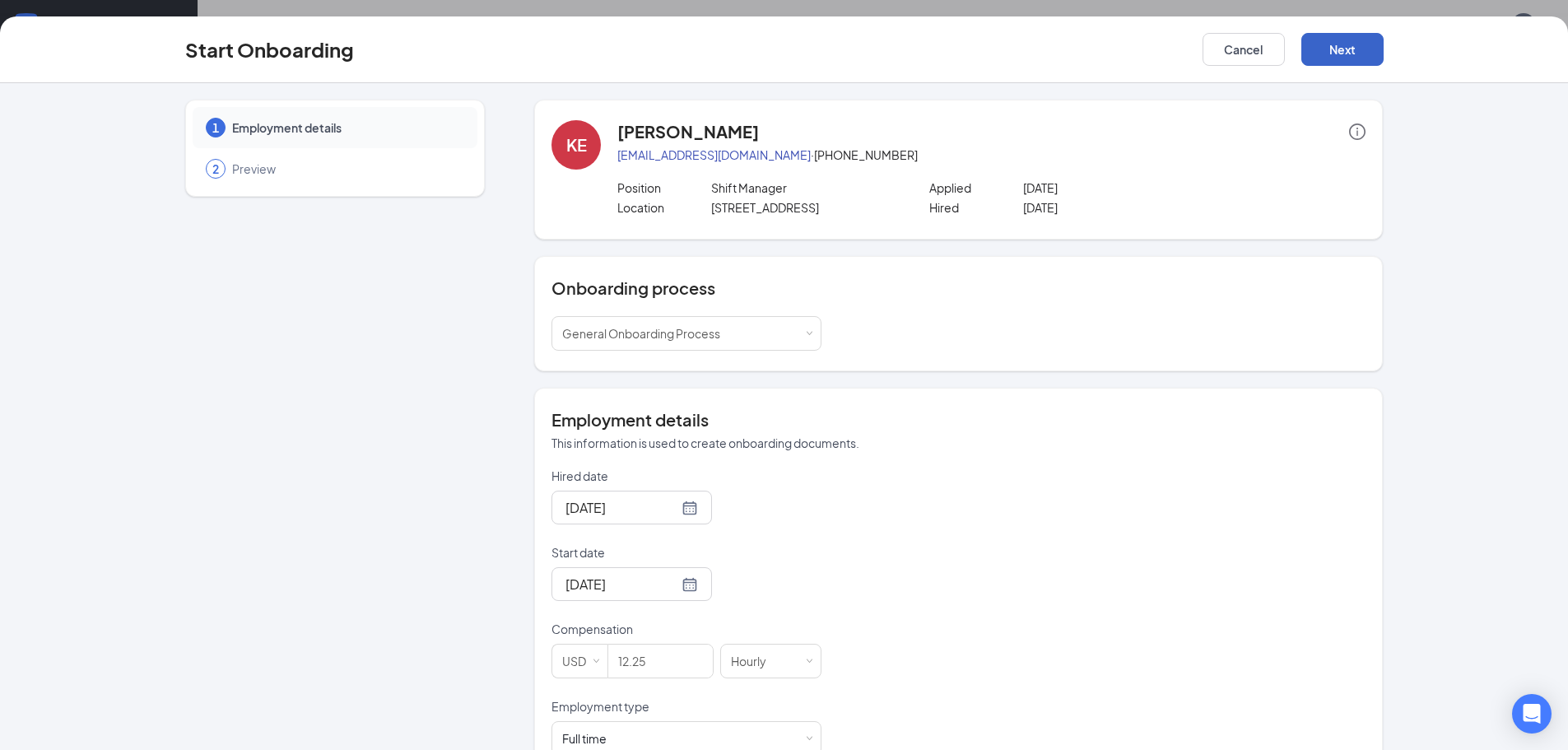
click at [1347, 38] on button "Next" at bounding box center [1342, 49] width 82 height 33
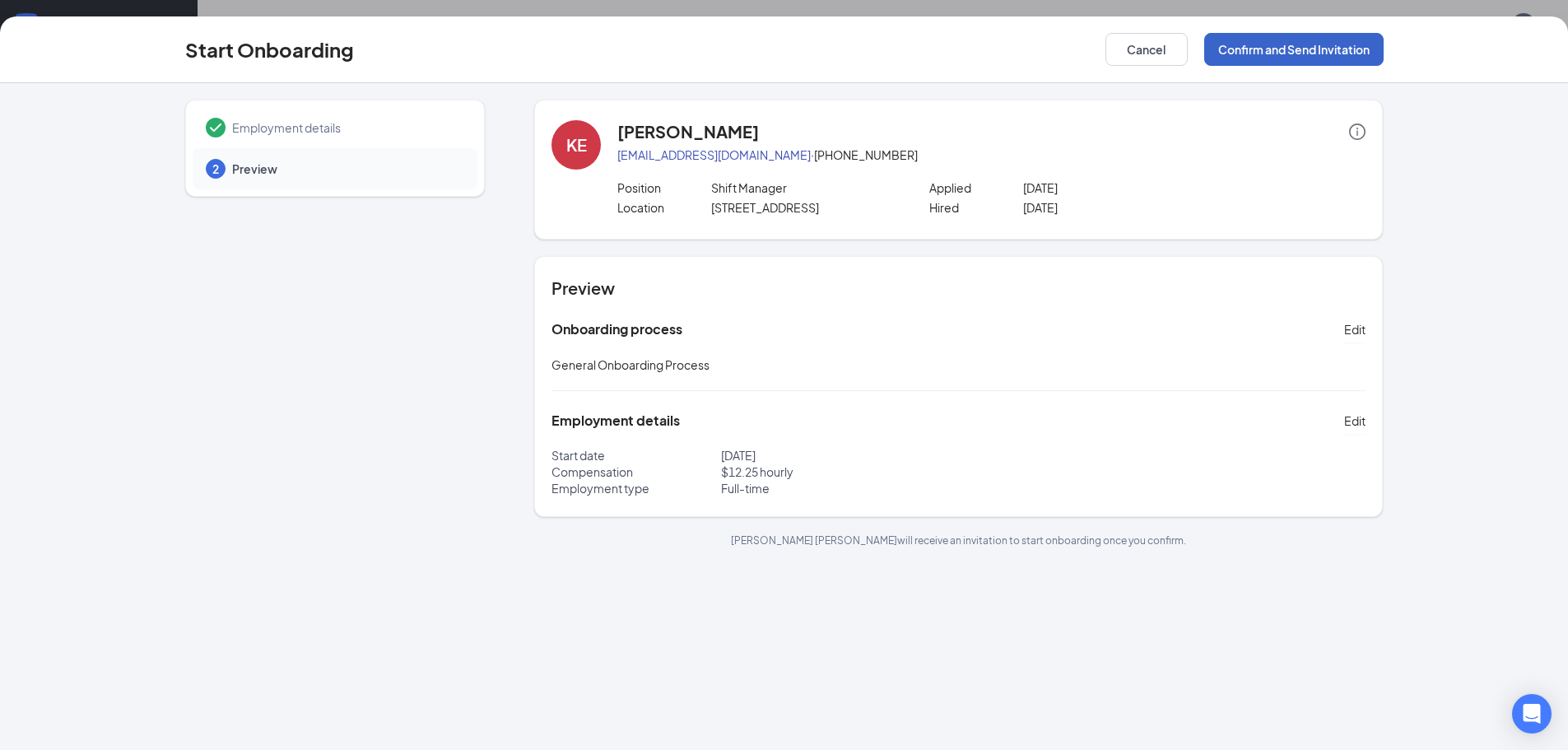
click at [1318, 51] on button "Confirm and Send Invitation" at bounding box center [1293, 49] width 179 height 33
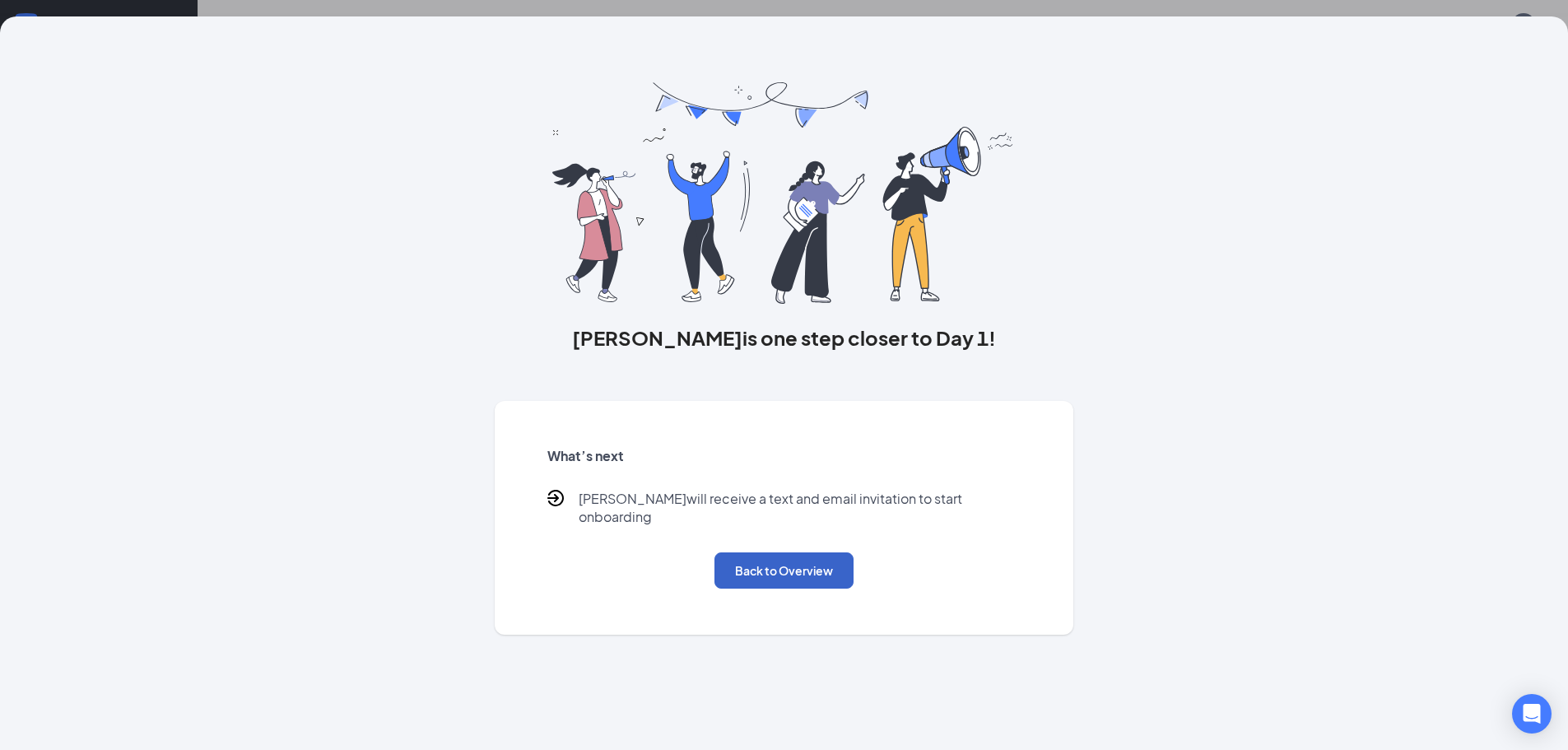
click at [743, 557] on button "Back to Overview" at bounding box center [784, 571] width 139 height 36
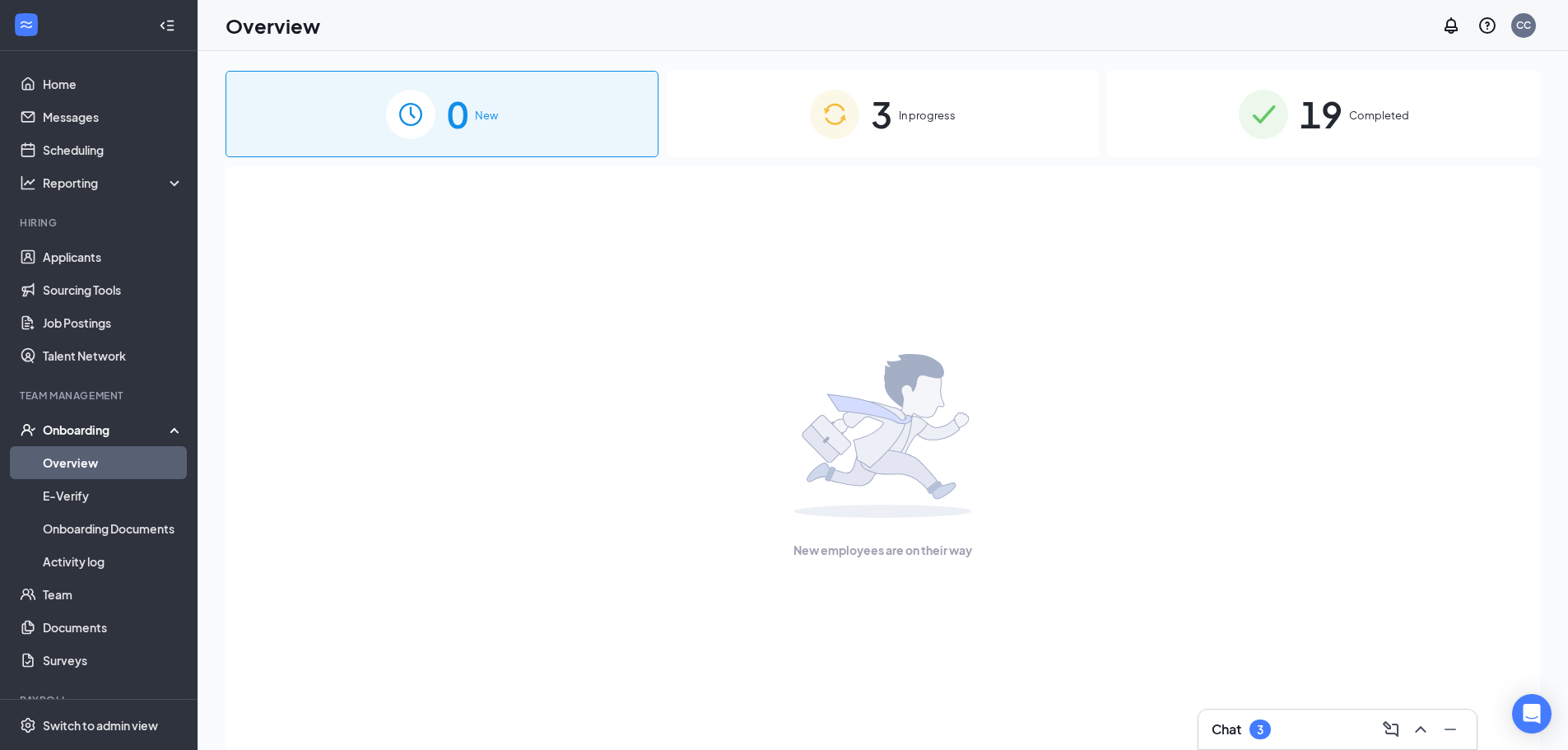
click at [871, 112] on span "3" at bounding box center [882, 114] width 21 height 57
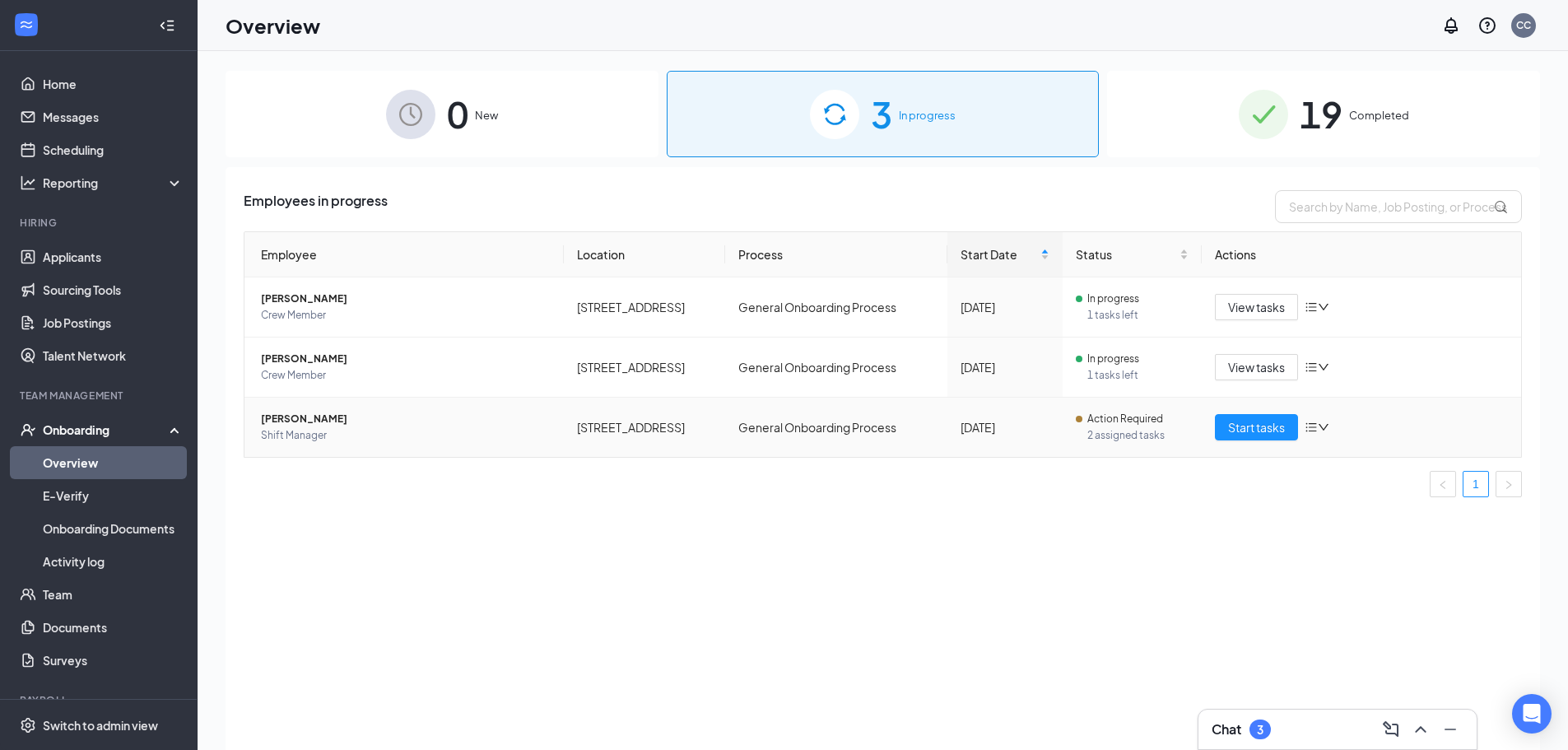
click at [1325, 426] on icon "down" at bounding box center [1323, 427] width 11 height 11
click at [1236, 573] on div "Employees in progress Employee Location Process Start Date Status Actions [PERS…" at bounding box center [882, 479] width 1315 height 625
click at [308, 420] on span "[PERSON_NAME]" at bounding box center [406, 419] width 290 height 17
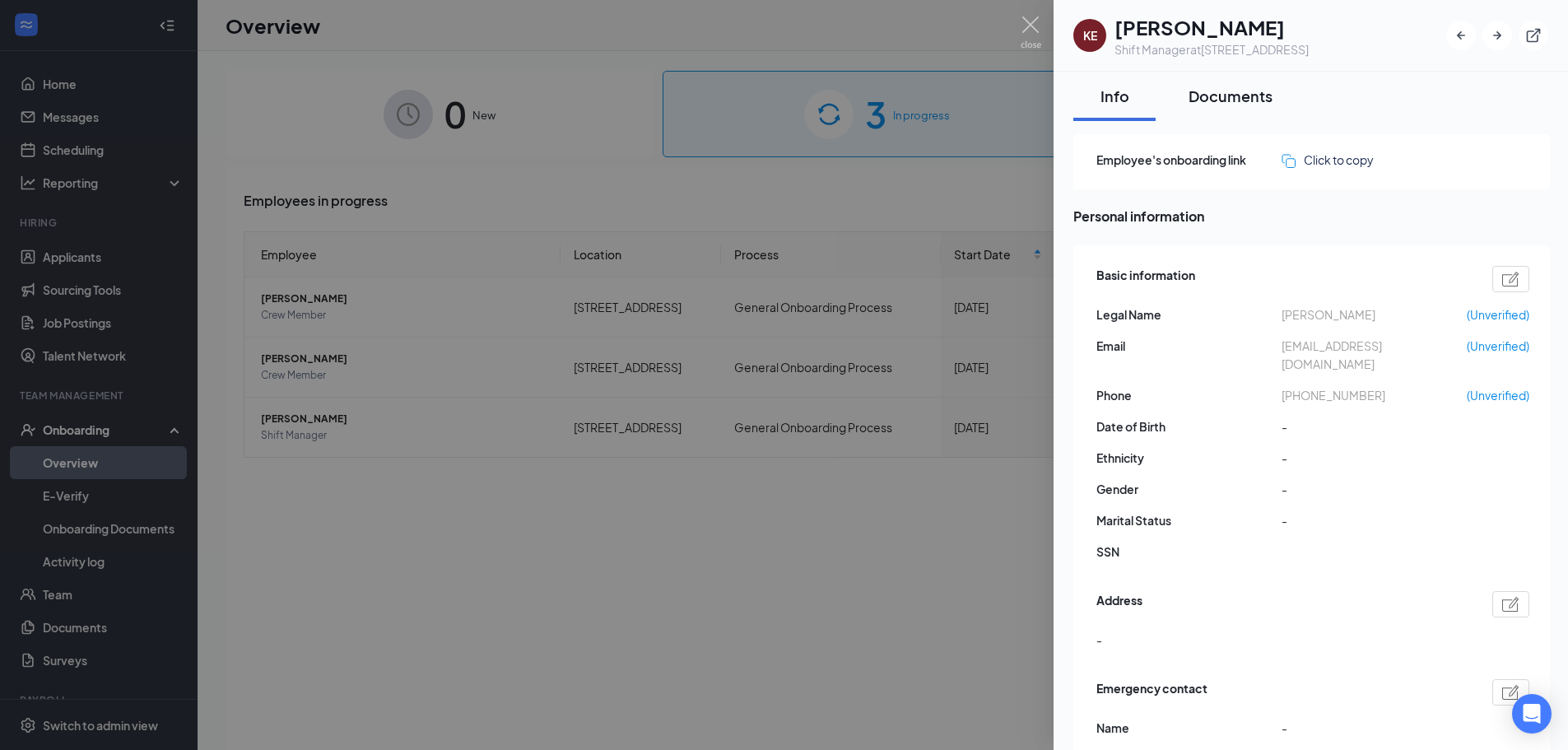
click at [1227, 97] on div "Documents" at bounding box center [1231, 95] width 84 height 20
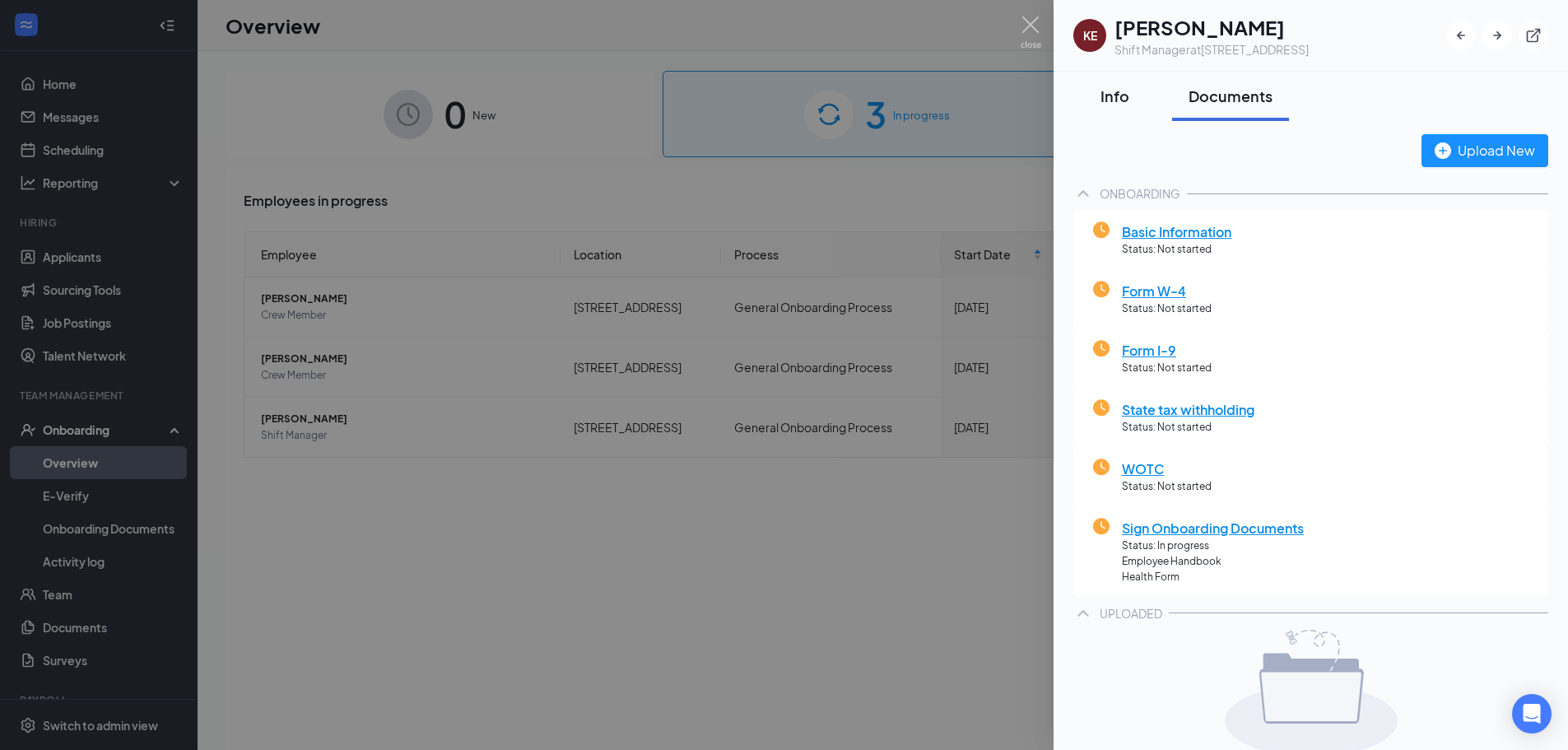
click at [1126, 87] on div "Info" at bounding box center [1115, 95] width 49 height 20
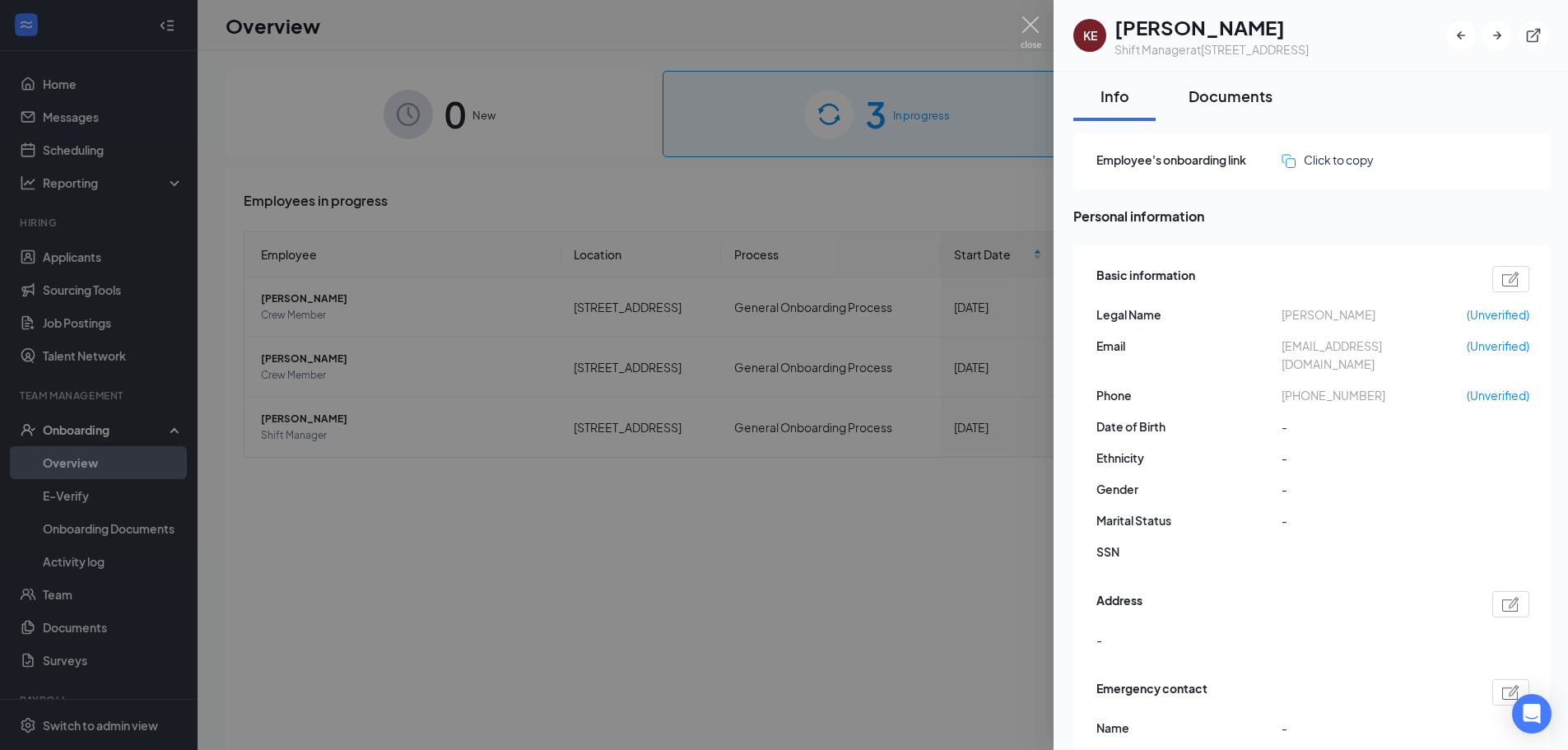
click at [1275, 95] on button "Documents" at bounding box center [1231, 96] width 117 height 49
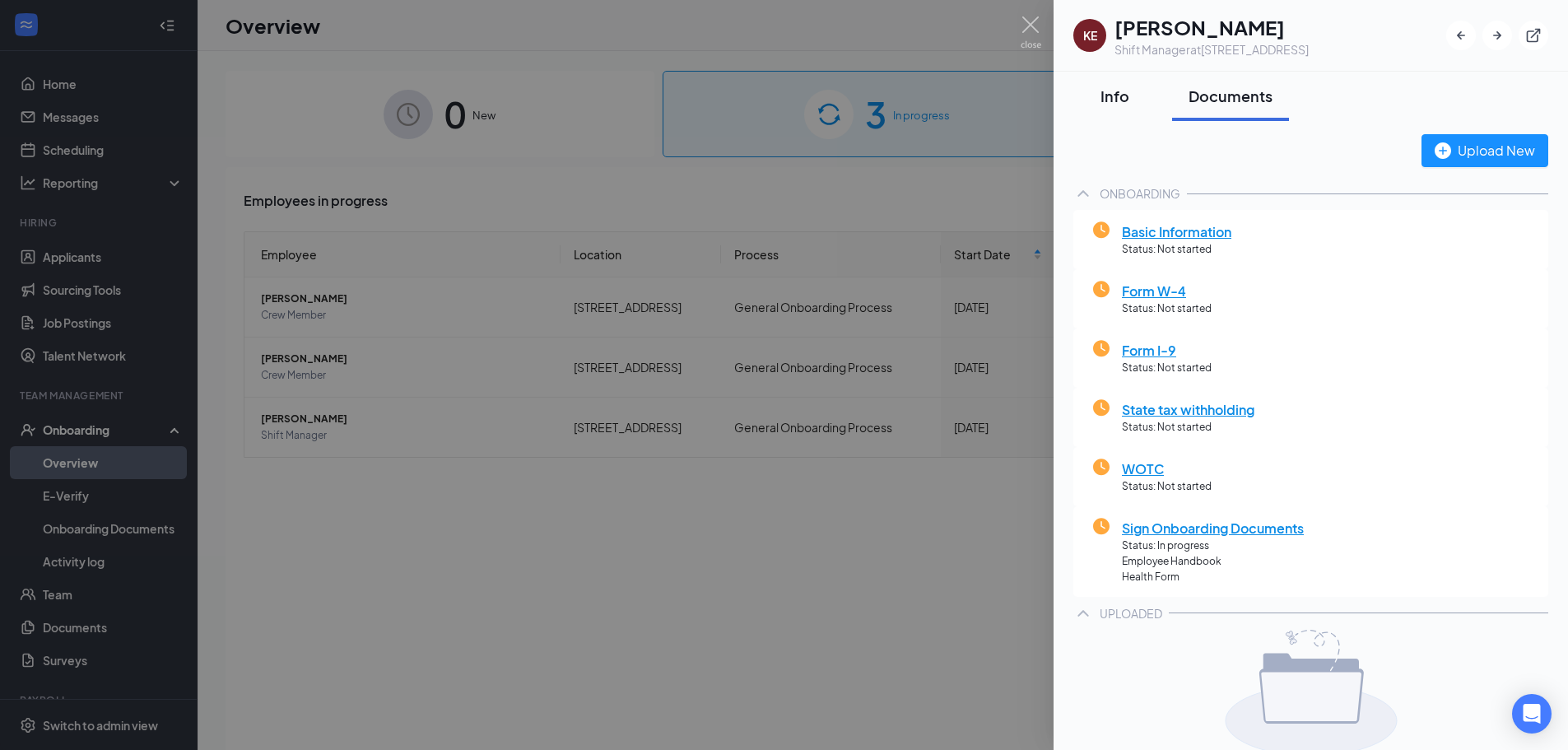
click at [1125, 95] on div "Info" at bounding box center [1115, 95] width 49 height 20
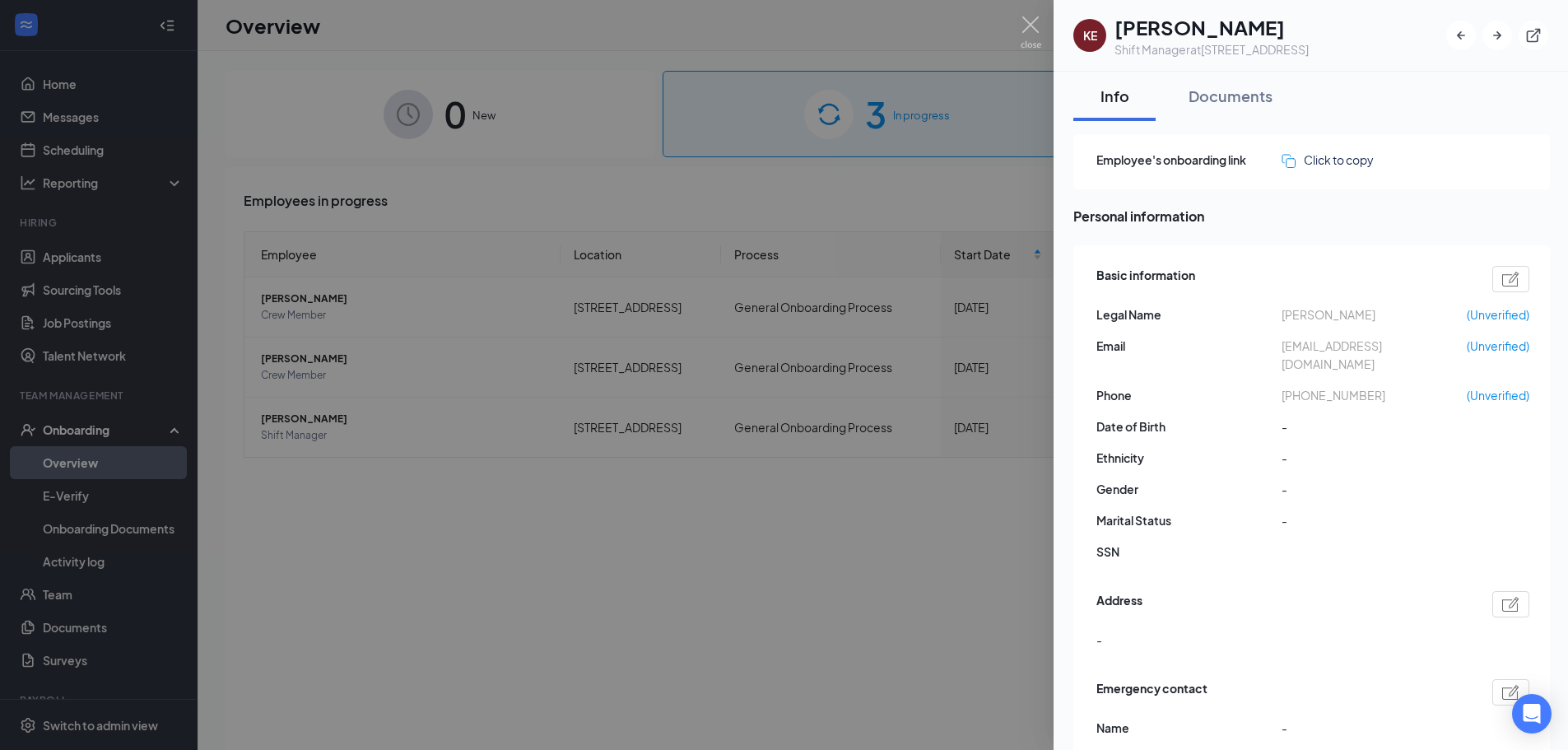
click at [1550, 147] on div "Employee's onboarding link Click to copy" at bounding box center [1312, 162] width 477 height 55
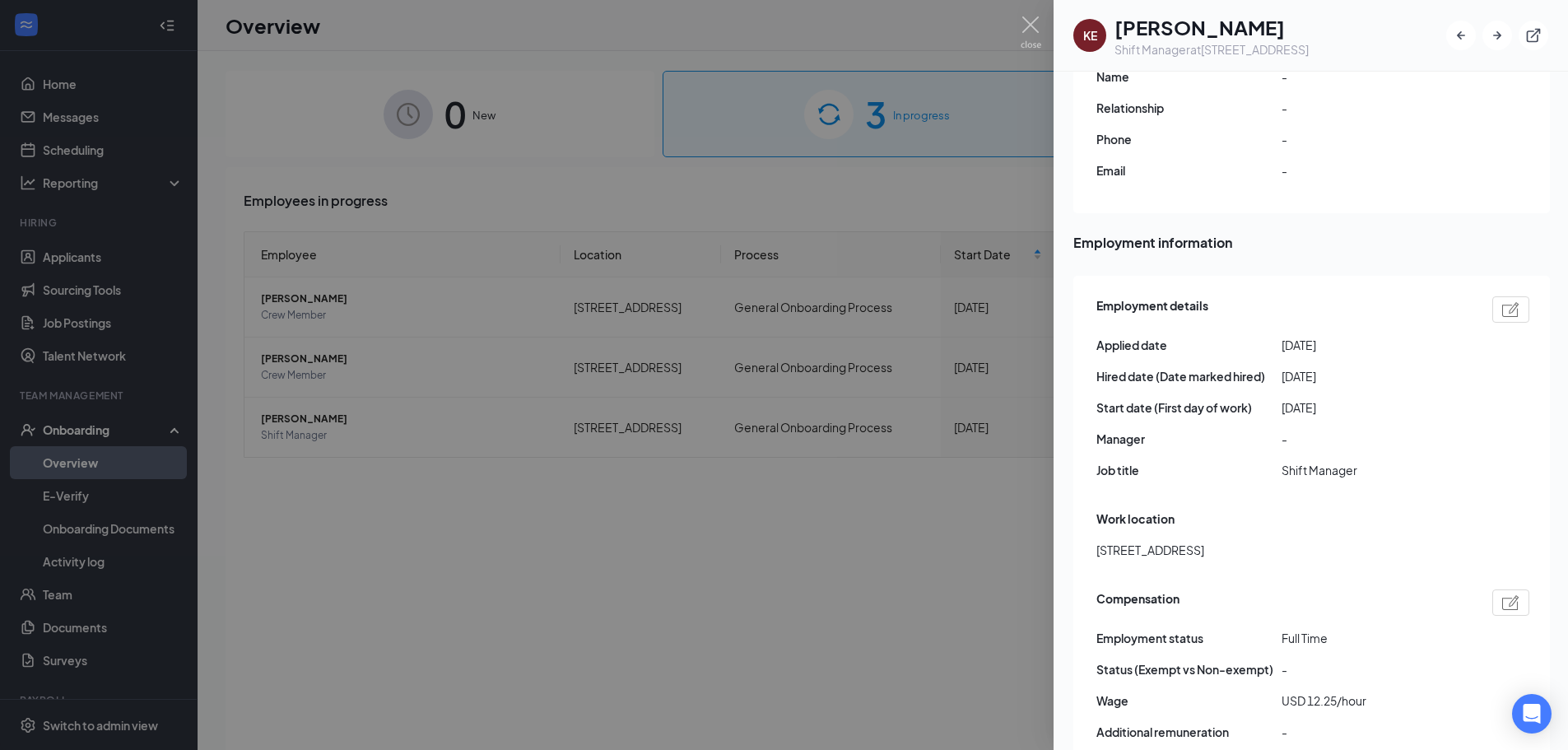
scroll to position [640, 0]
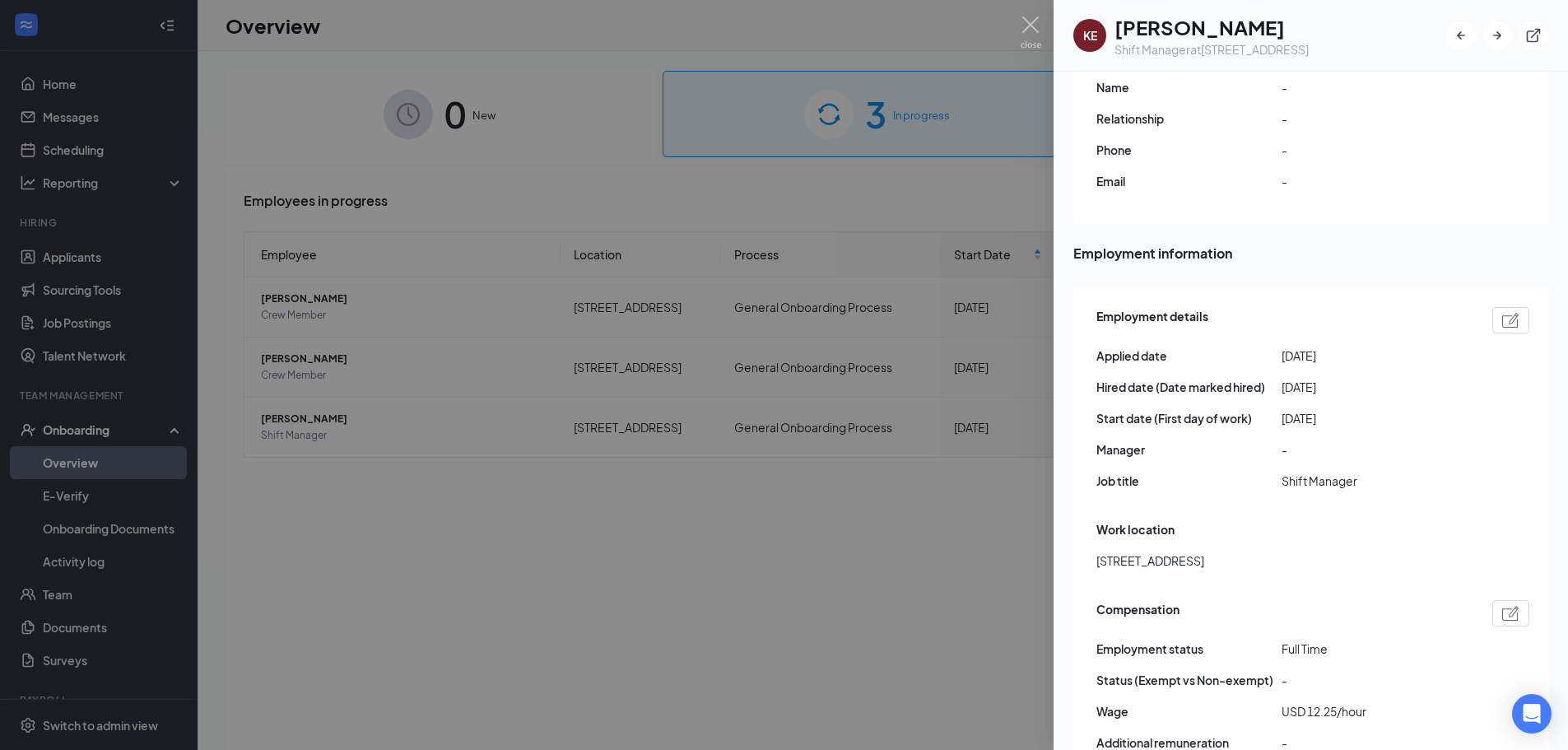
click at [1338, 472] on span "Shift Manager" at bounding box center [1375, 481] width 185 height 19
click at [1527, 287] on div "Employment details Applied date [DATE] Hired date (Date marked hired) [DATE] St…" at bounding box center [1312, 536] width 477 height 499
click at [1515, 313] on img at bounding box center [1511, 320] width 18 height 15
drag, startPoint x: 998, startPoint y: 542, endPoint x: 970, endPoint y: 560, distance: 33.3
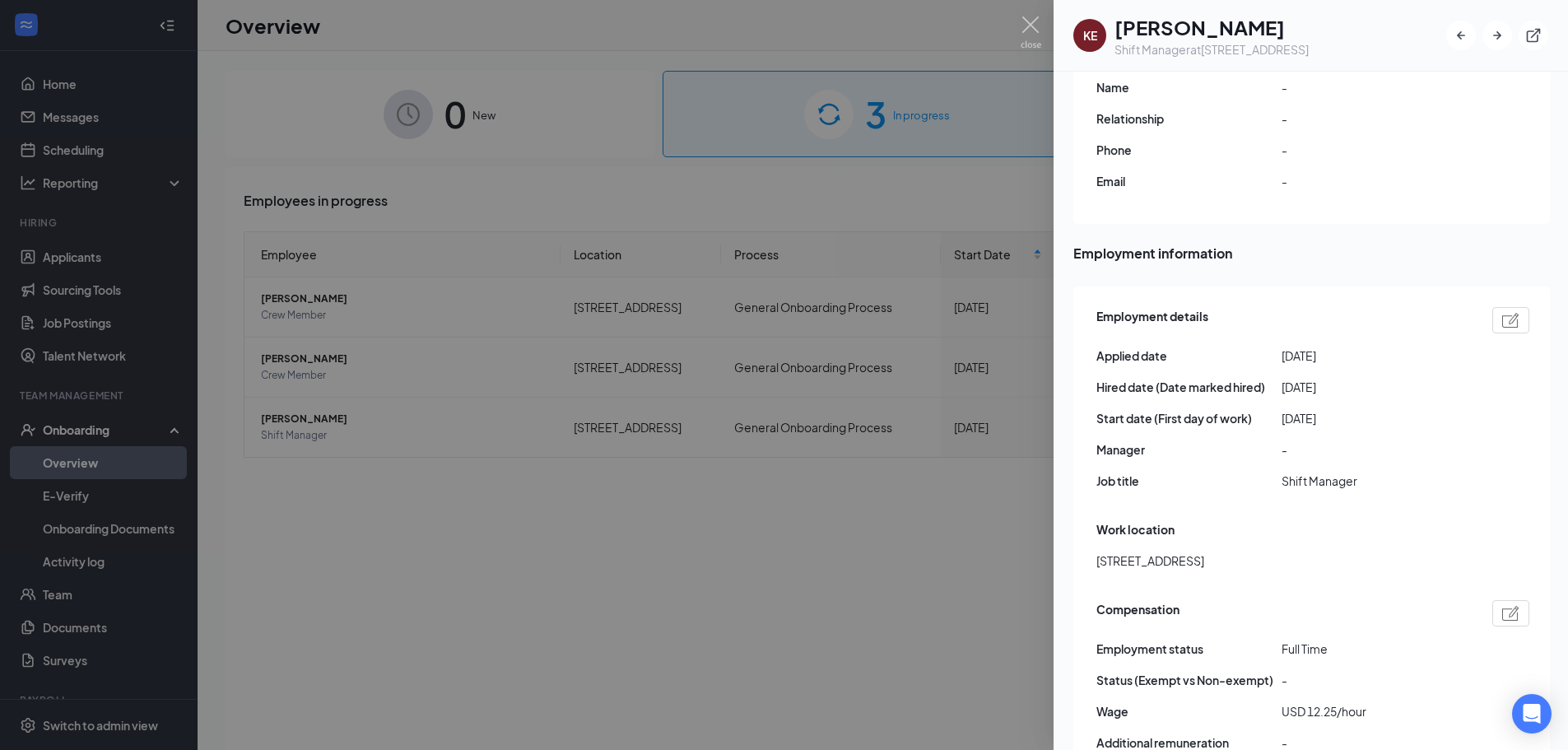
click at [1519, 313] on img at bounding box center [1511, 320] width 18 height 15
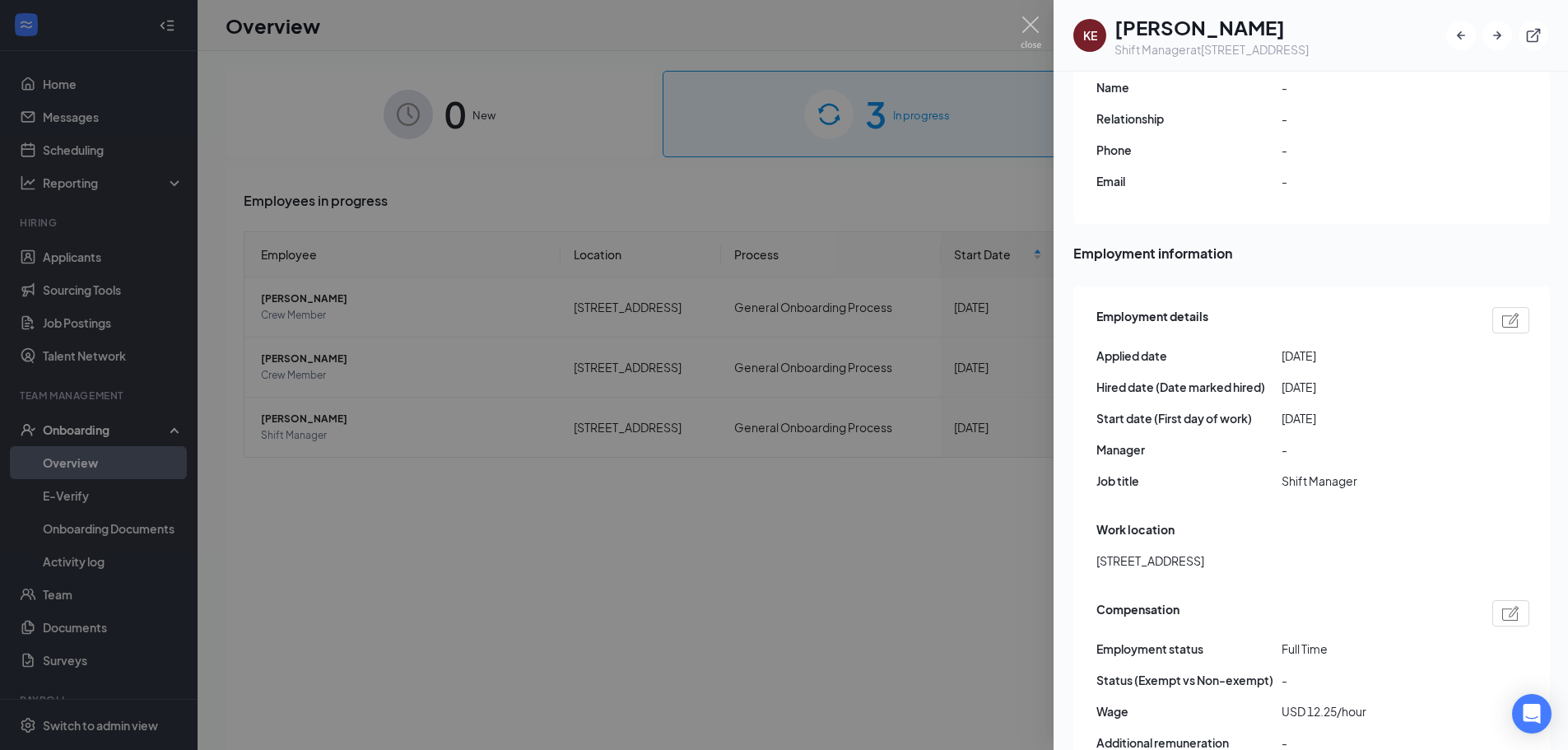
click at [961, 575] on div at bounding box center [784, 375] width 1568 height 750
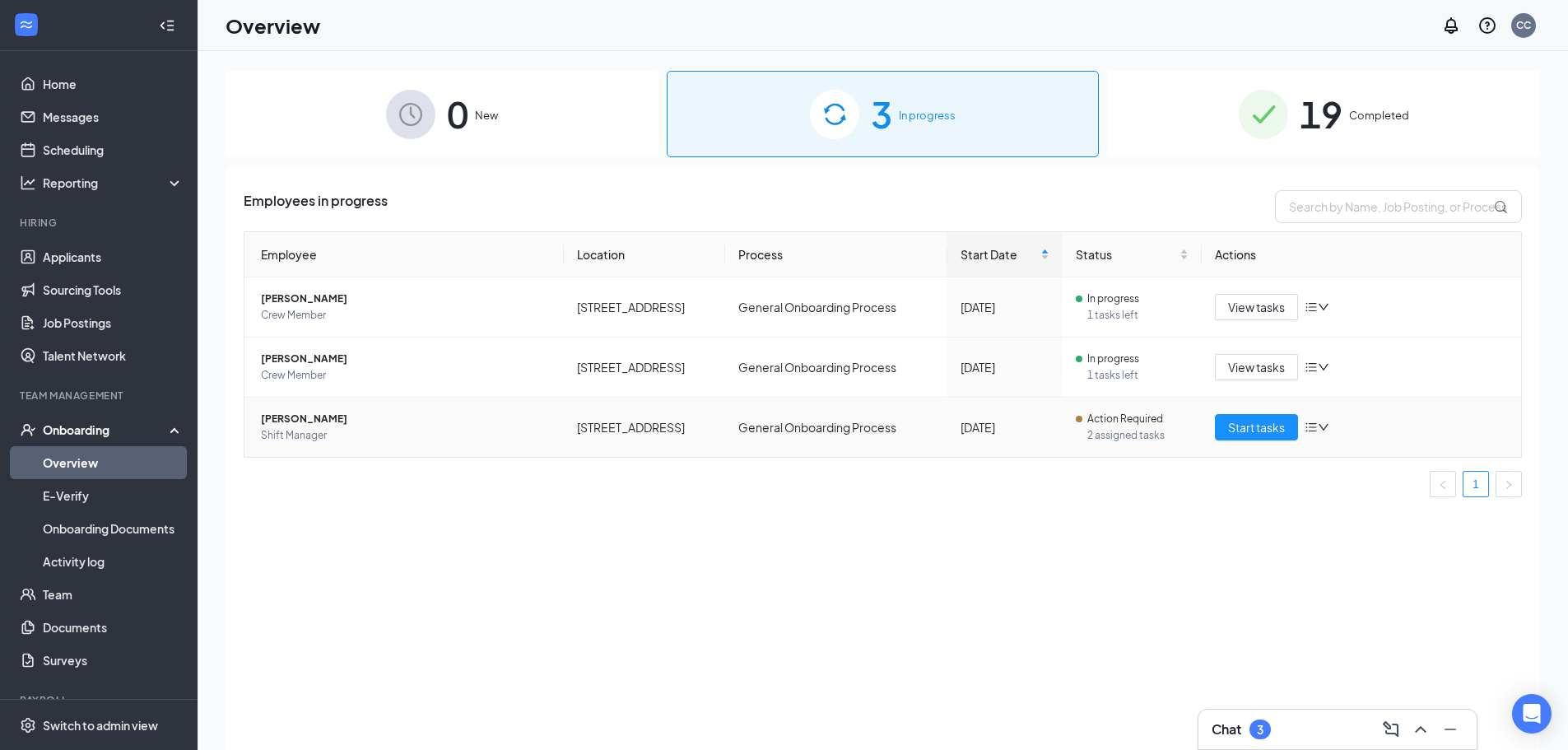
click at [1323, 432] on icon "down" at bounding box center [1323, 427] width 11 height 11
click at [1193, 529] on div "Employees in progress Employee Location Process Start Date Status Actions [PERS…" at bounding box center [882, 479] width 1315 height 625
click at [1330, 429] on icon "down" at bounding box center [1323, 427] width 11 height 11
click at [1032, 544] on div "Employees in progress Employee Location Process Start Date Status Actions [PERS…" at bounding box center [882, 479] width 1315 height 625
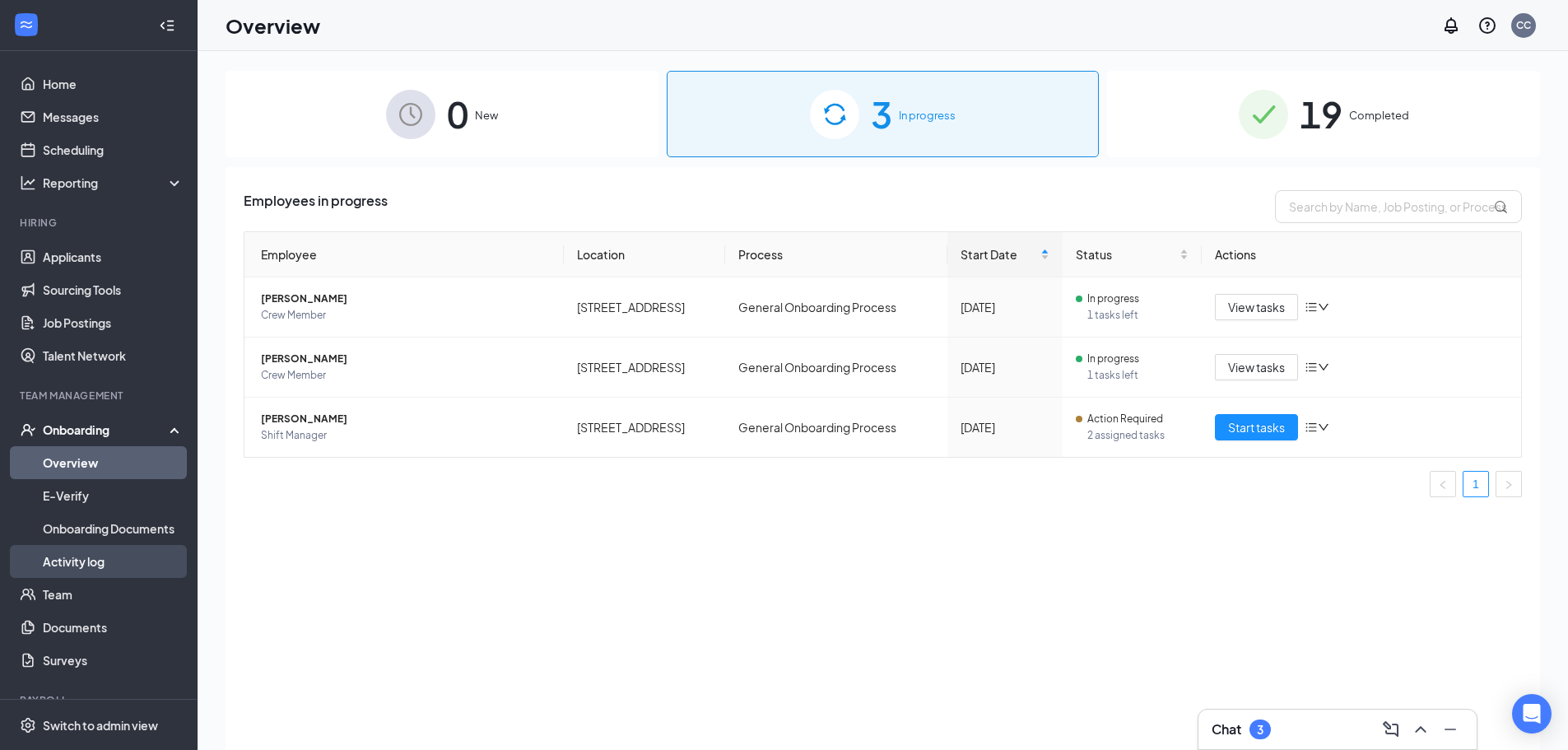
click at [92, 557] on link "Activity log" at bounding box center [112, 561] width 140 height 33
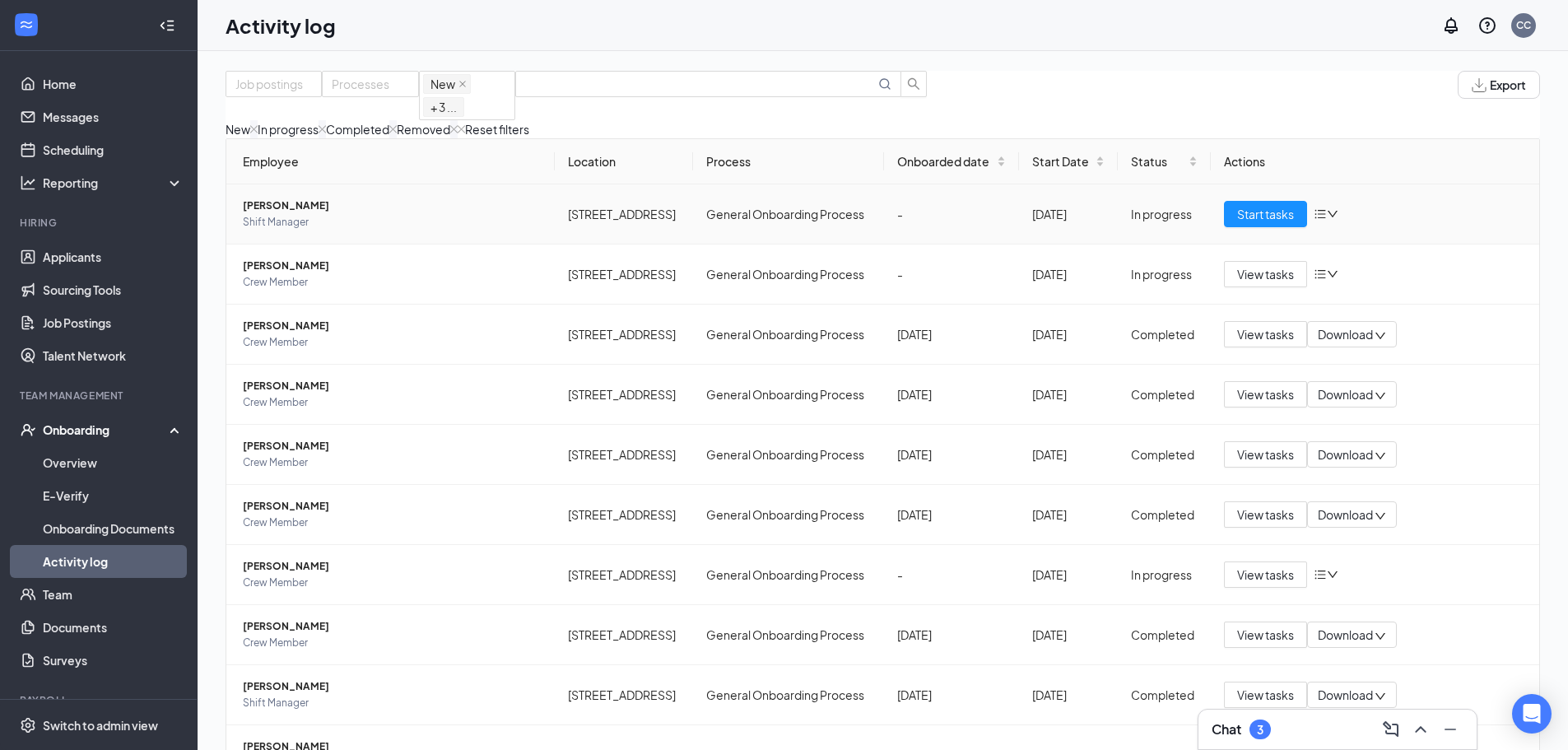
click at [290, 214] on span "[PERSON_NAME]" at bounding box center [392, 206] width 298 height 17
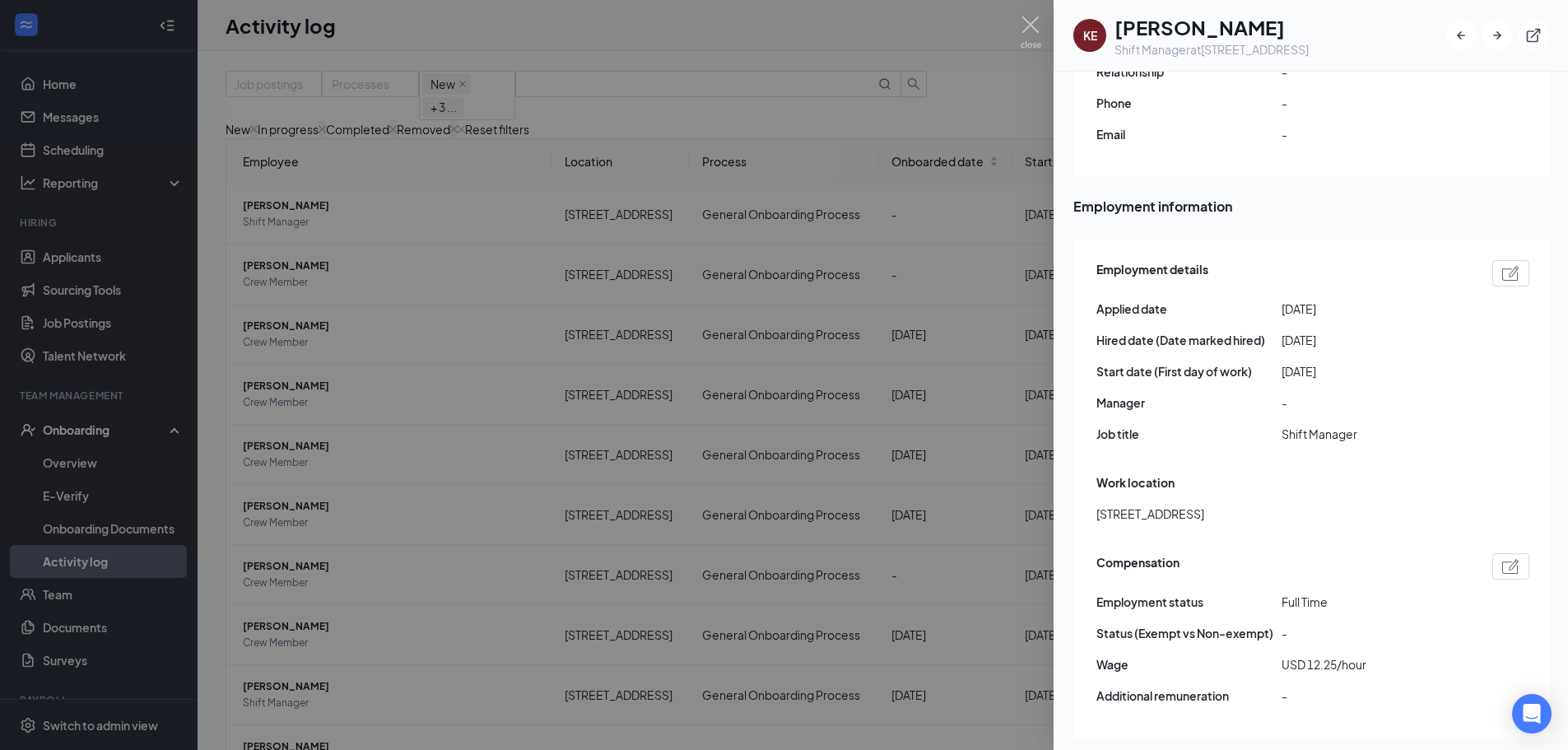
scroll to position [672, 0]
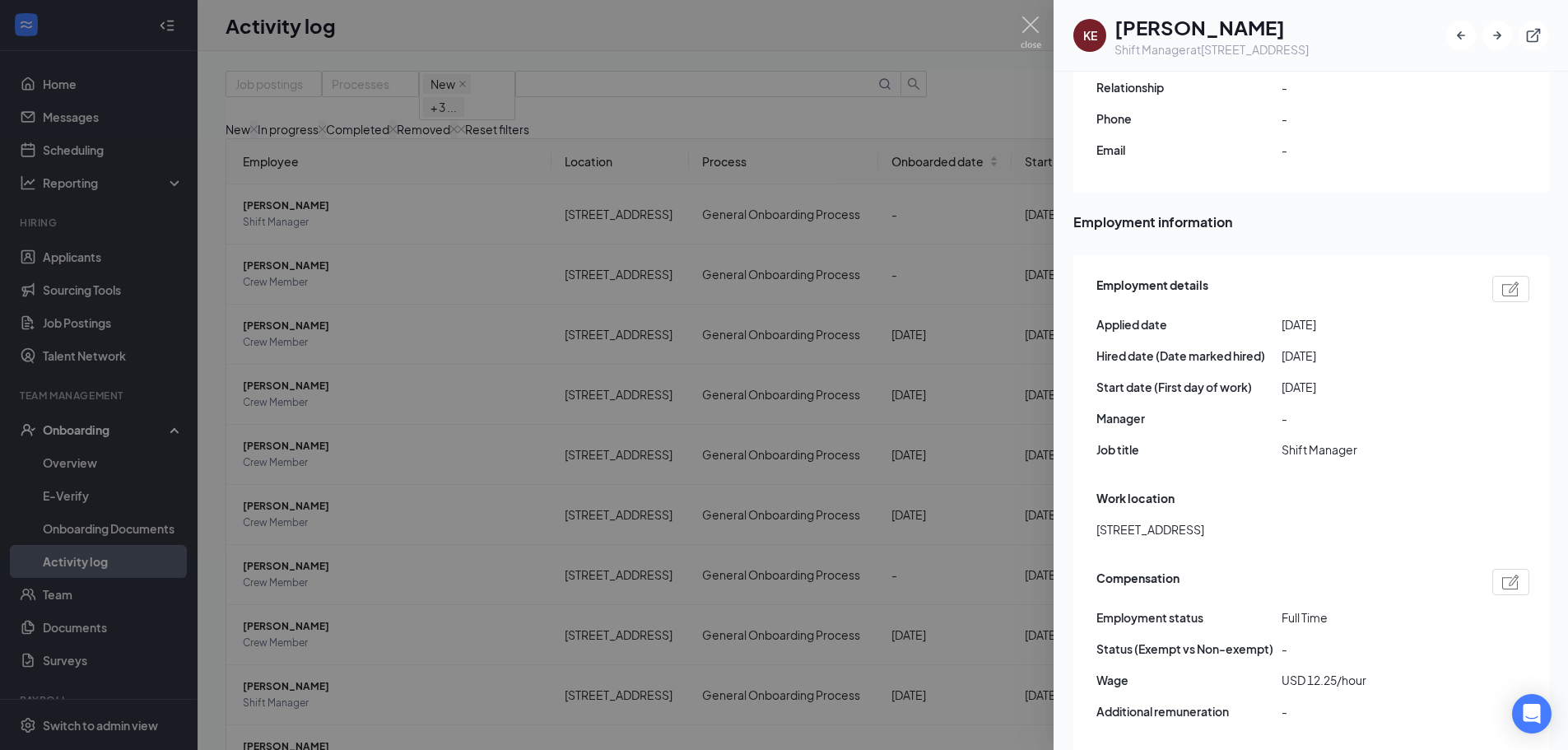
click at [954, 310] on div at bounding box center [784, 375] width 1568 height 750
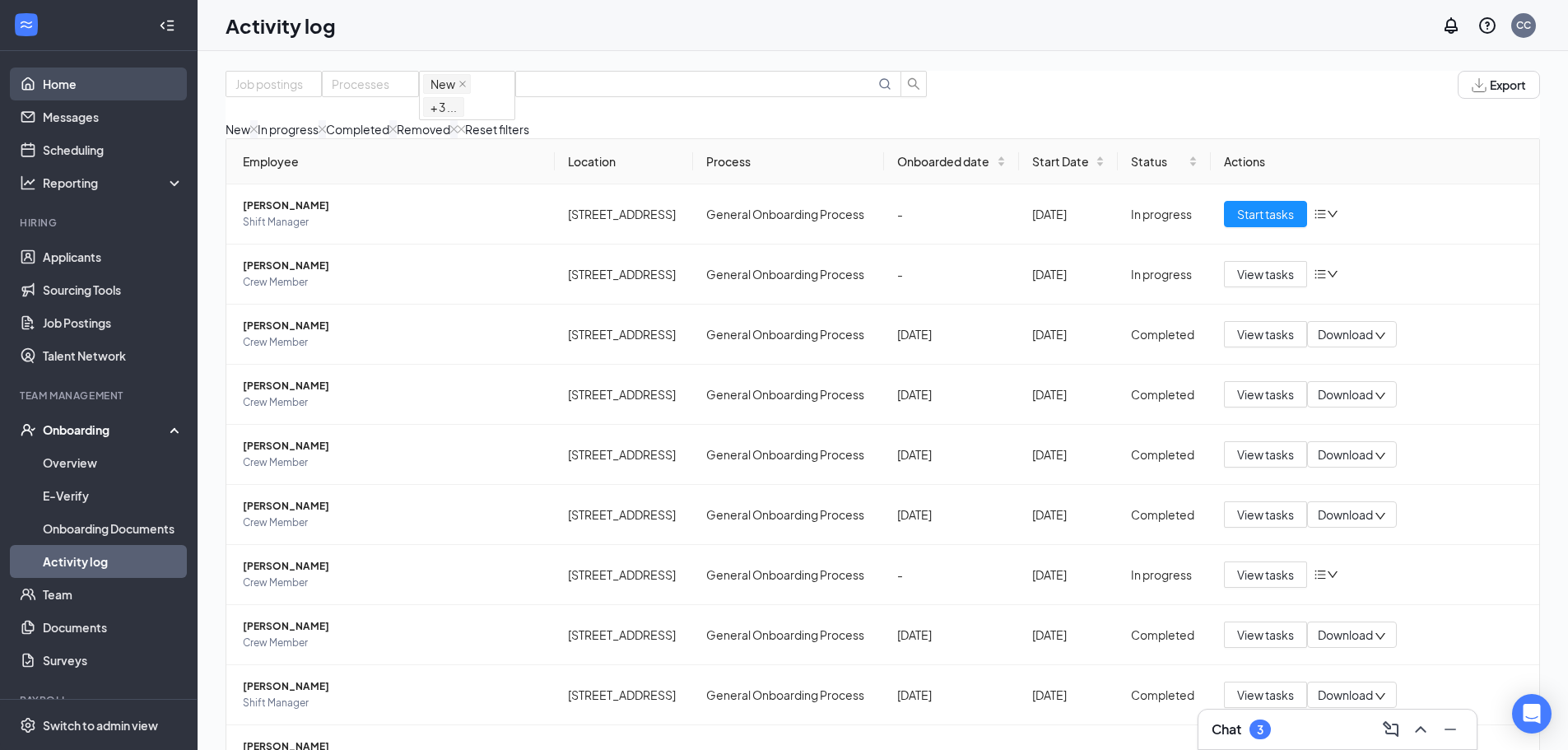
click at [69, 81] on link "Home" at bounding box center [112, 83] width 140 height 33
